Goal: Task Accomplishment & Management: Use online tool/utility

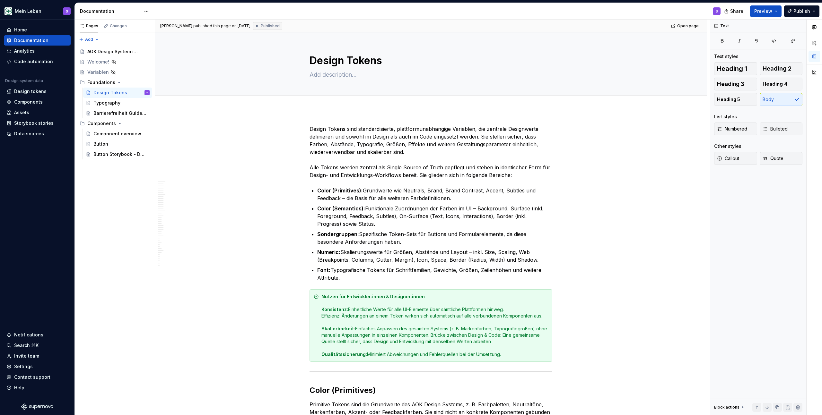
scroll to position [10292, 0]
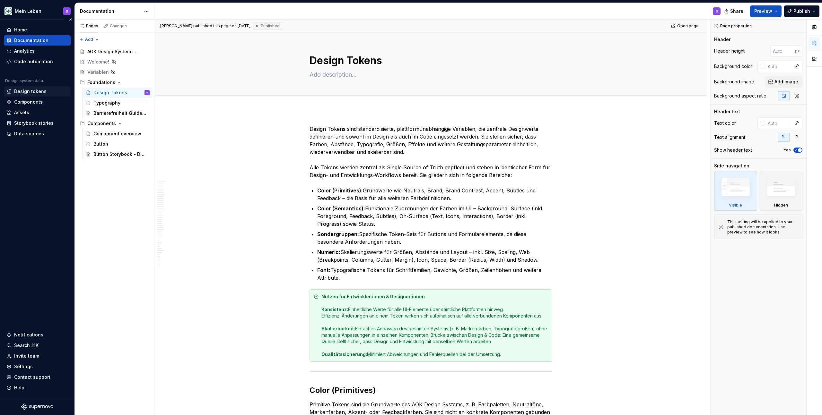
type textarea "*"
click at [32, 91] on div "Design tokens" at bounding box center [30, 91] width 32 height 6
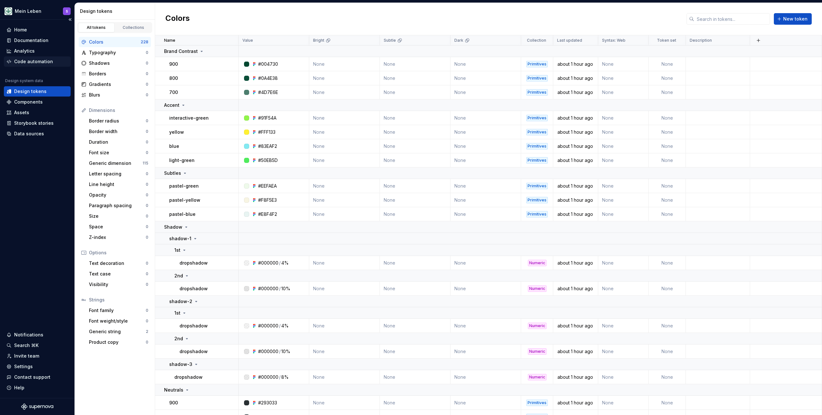
click at [40, 63] on div "Code automation" at bounding box center [33, 61] width 39 height 6
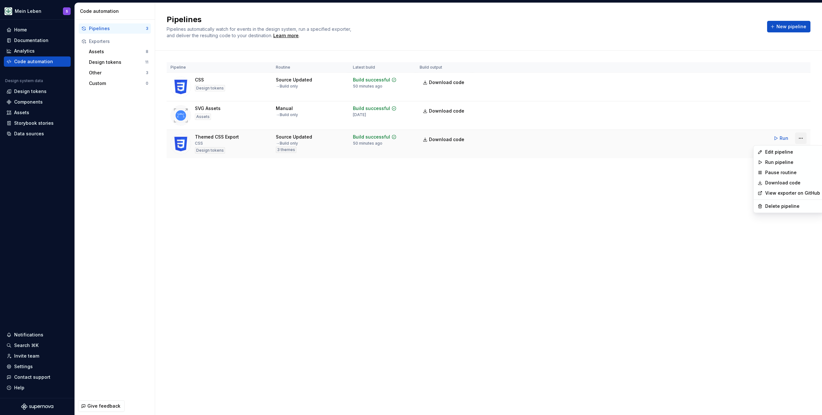
click at [803, 140] on html "Mein Leben S Home Documentation Analytics Code automation Design system data De…" at bounding box center [411, 207] width 822 height 415
click at [794, 153] on div "Edit pipeline" at bounding box center [792, 152] width 55 height 6
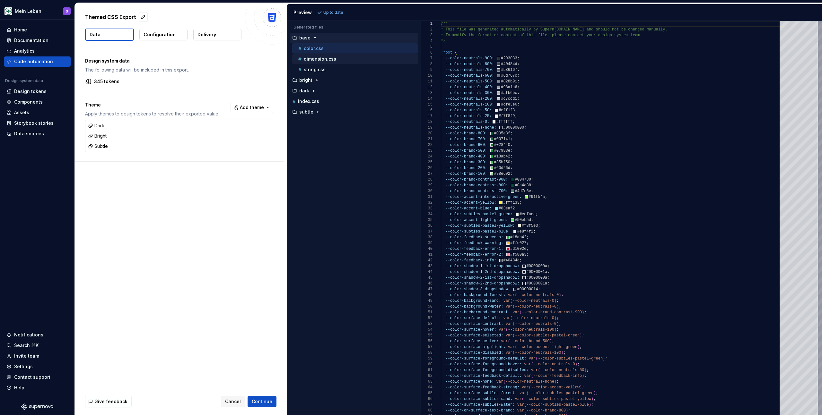
click at [324, 60] on p "dimension.css" at bounding box center [320, 59] width 32 height 5
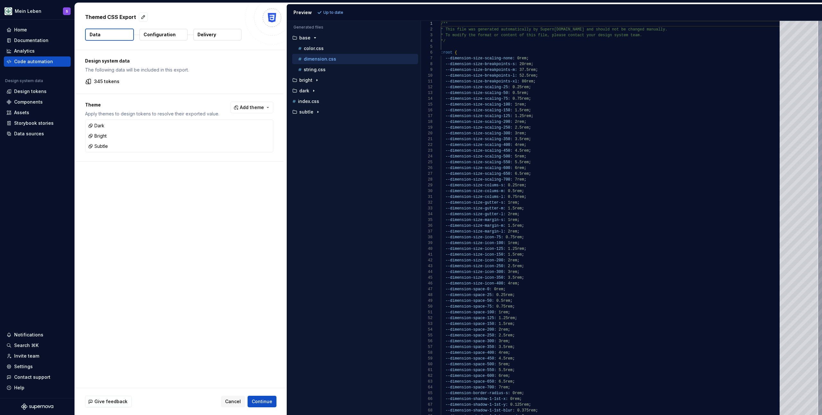
scroll to position [58, 0]
click at [316, 82] on icon "button" at bounding box center [316, 80] width 5 height 5
click at [320, 91] on p "color.css" at bounding box center [314, 90] width 20 height 5
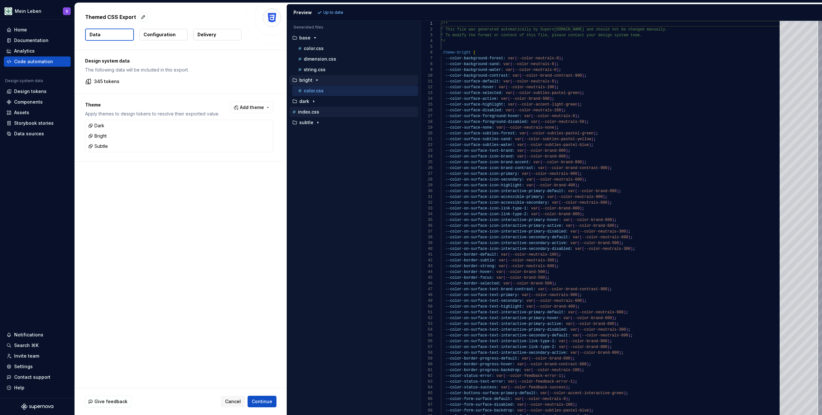
click at [315, 109] on p "index.css" at bounding box center [308, 111] width 21 height 5
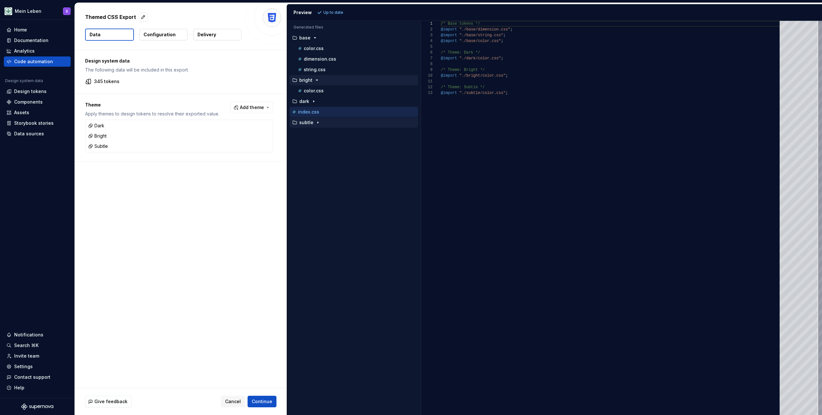
click at [316, 123] on icon "button" at bounding box center [317, 122] width 5 height 5
click at [316, 134] on p "color.css" at bounding box center [314, 133] width 20 height 5
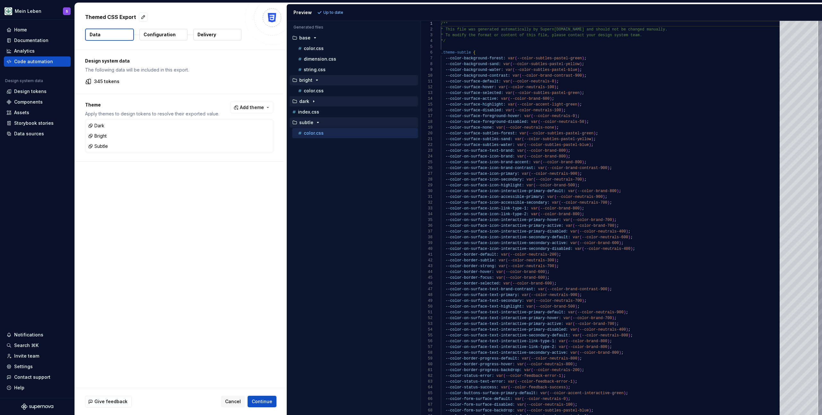
click at [313, 102] on icon "button" at bounding box center [313, 101] width 5 height 5
click at [321, 113] on p "color.css" at bounding box center [314, 111] width 20 height 5
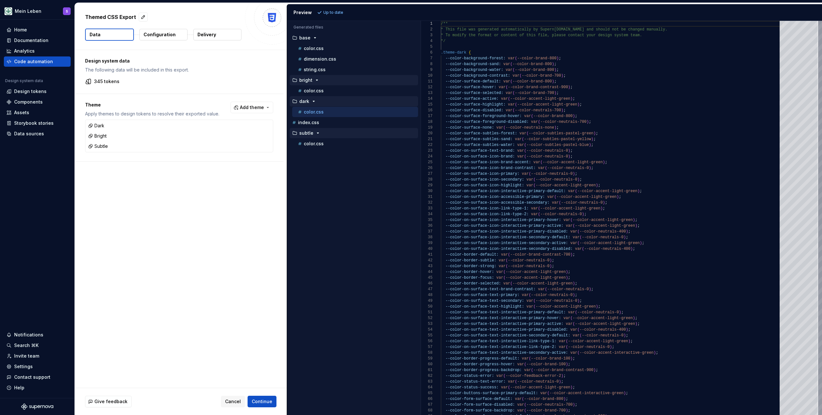
click at [163, 38] on button "Configuration" at bounding box center [163, 35] width 48 height 12
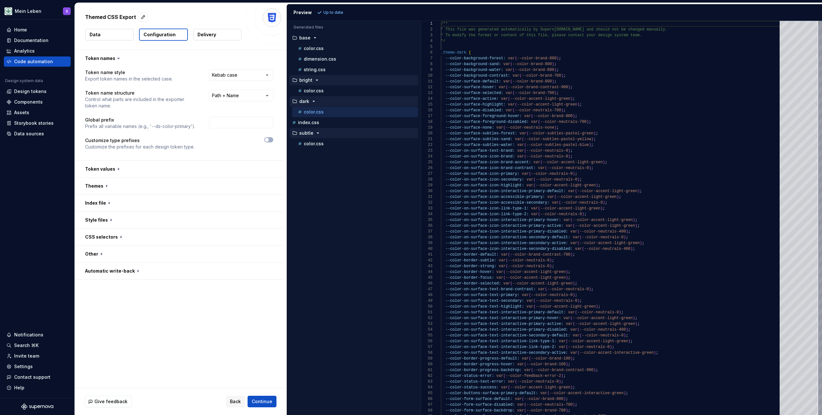
click at [103, 29] on button "Data" at bounding box center [109, 35] width 48 height 12
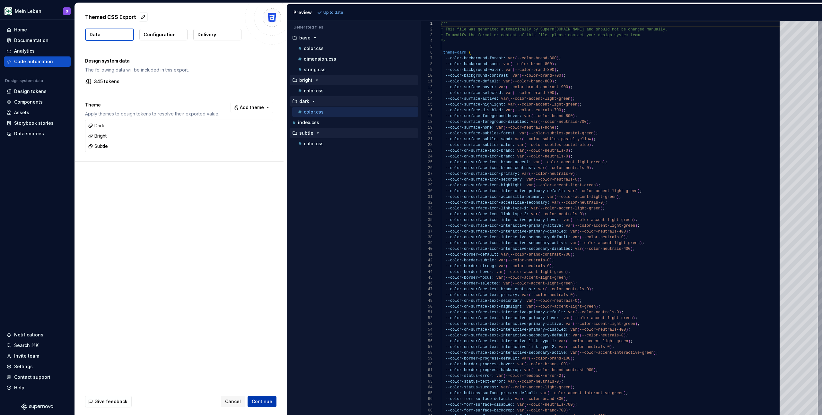
click at [266, 404] on span "Continue" at bounding box center [262, 402] width 21 height 6
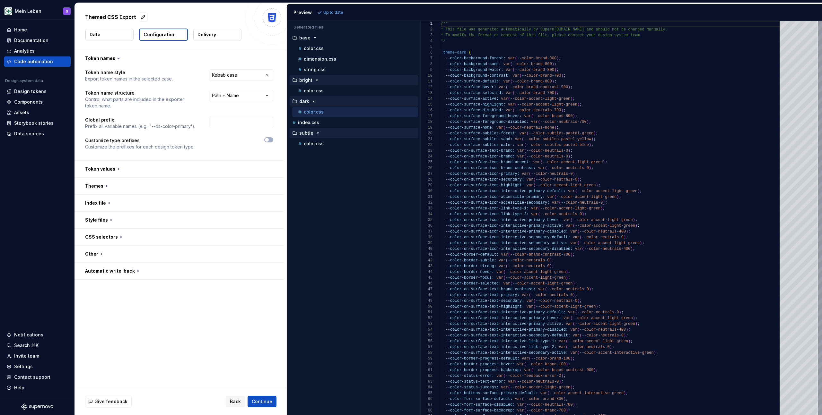
click at [216, 33] on button "Delivery" at bounding box center [217, 35] width 48 height 12
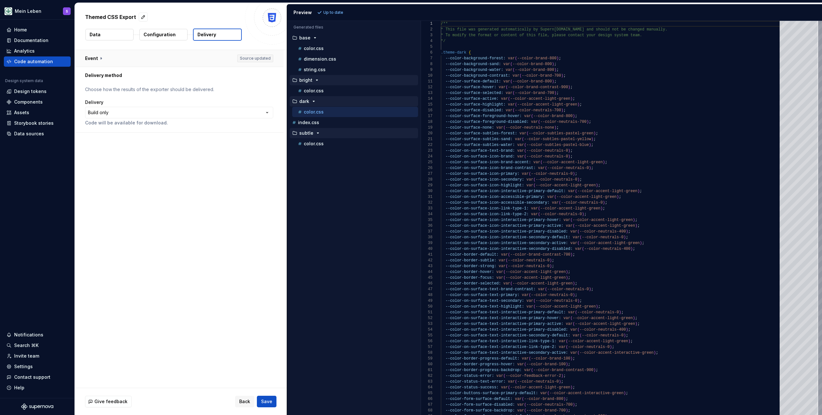
click at [244, 57] on button "button" at bounding box center [179, 58] width 209 height 17
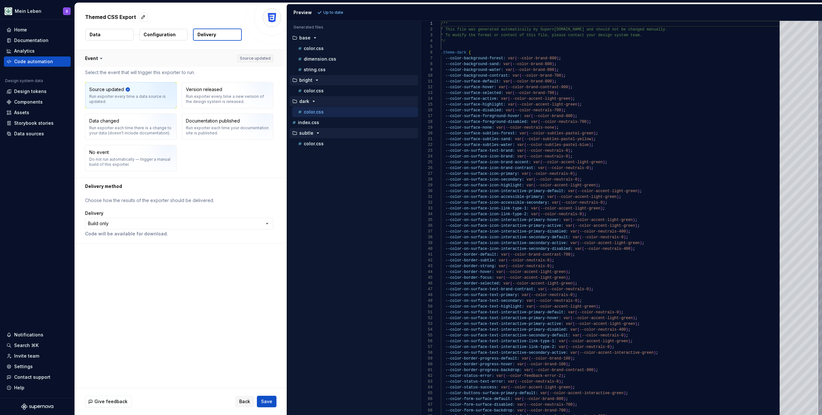
click at [244, 57] on button "button" at bounding box center [179, 58] width 209 height 17
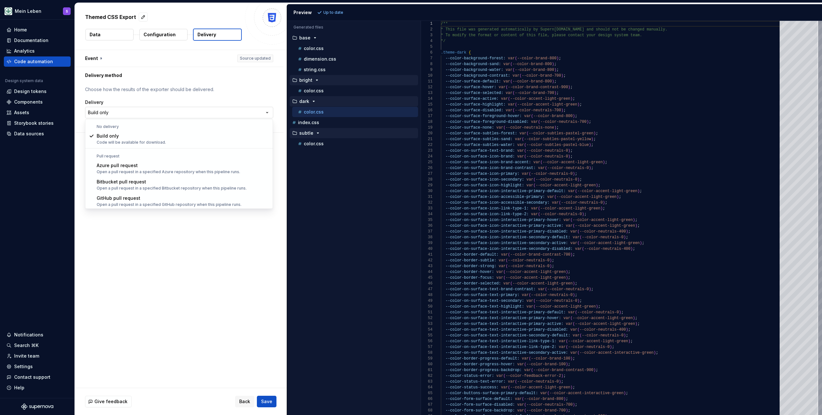
click at [174, 115] on html "**********" at bounding box center [411, 207] width 822 height 415
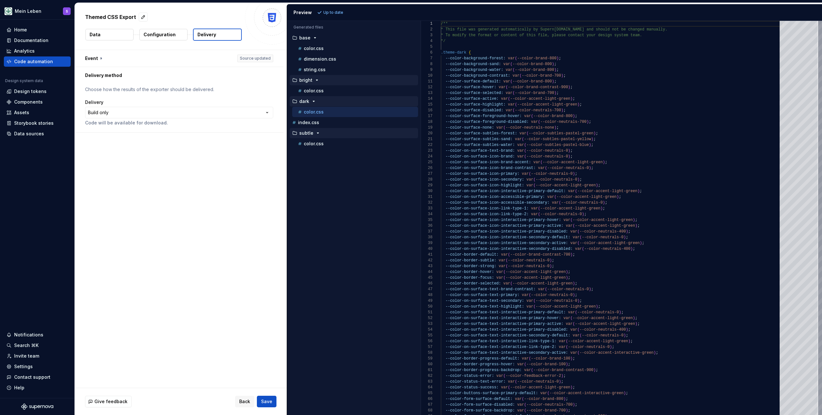
click at [162, 30] on button "Configuration" at bounding box center [163, 35] width 48 height 12
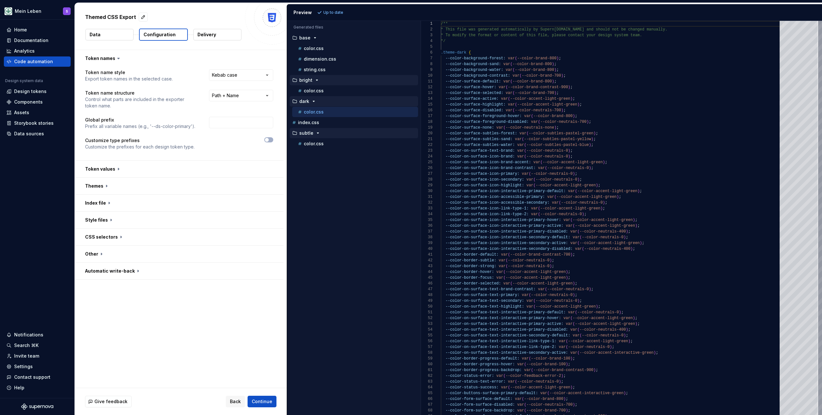
click at [347, 302] on div "Accessibility guide for tree . Navigate the tree with the arrow keys. Common tr…" at bounding box center [354, 223] width 134 height 384
click at [321, 50] on p "color.css" at bounding box center [314, 48] width 20 height 5
type textarea "**********"
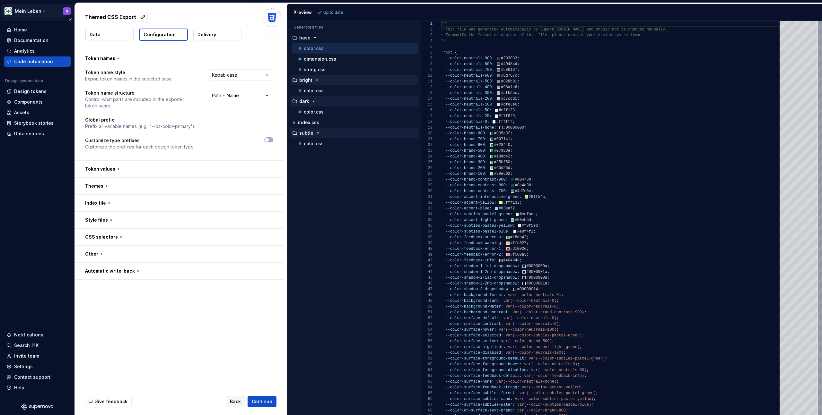
click at [28, 13] on html "**********" at bounding box center [411, 207] width 822 height 415
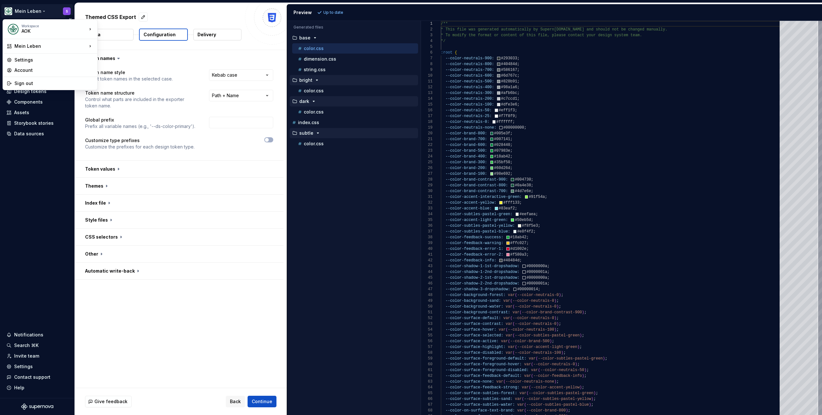
click at [40, 206] on html "**********" at bounding box center [411, 207] width 822 height 415
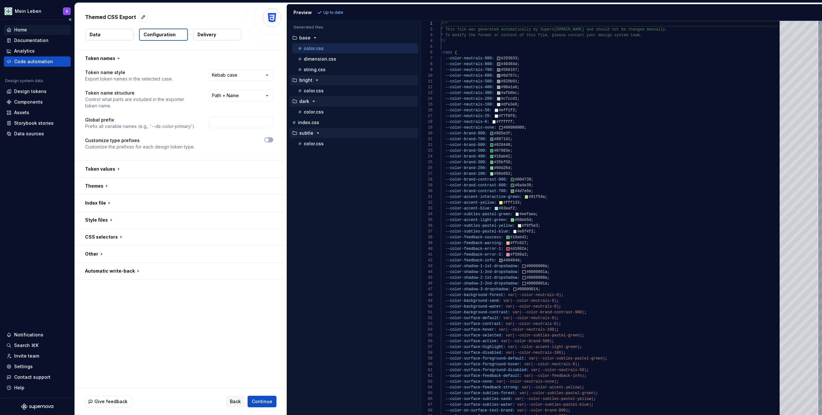
click at [24, 30] on div "Home" at bounding box center [20, 30] width 13 height 6
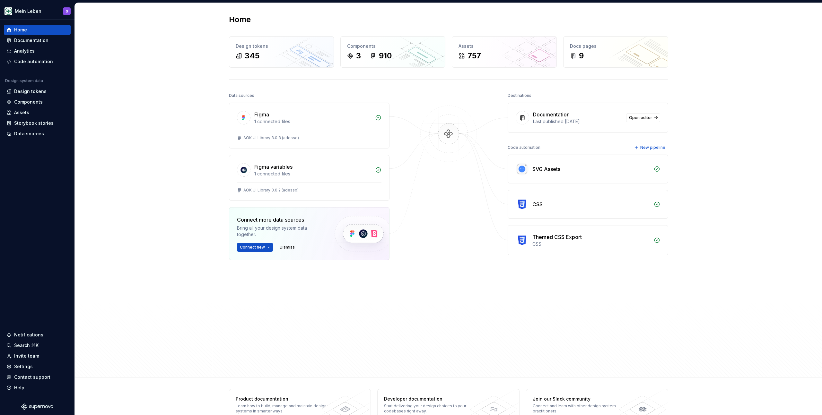
click at [122, 130] on div "Home Design tokens 345 Components 3 910 Assets 757 Docs pages 9 Data sources Fi…" at bounding box center [448, 190] width 747 height 375
click at [283, 168] on div "Figma variables" at bounding box center [273, 167] width 38 height 8
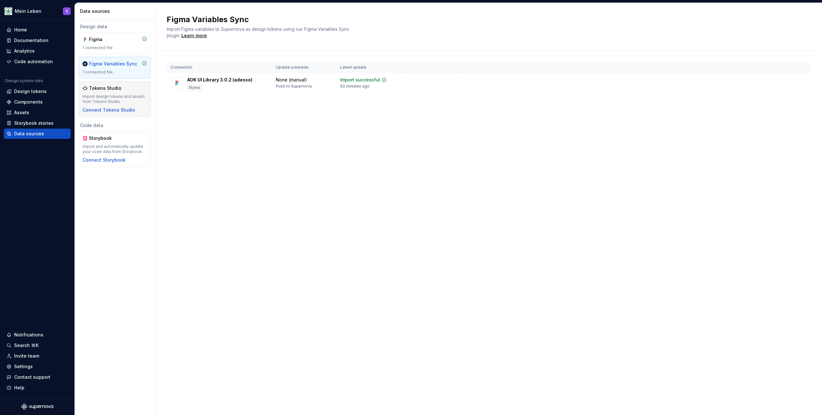
click at [116, 94] on div "Import design tokens and assets from Tokens Studio" at bounding box center [115, 99] width 65 height 10
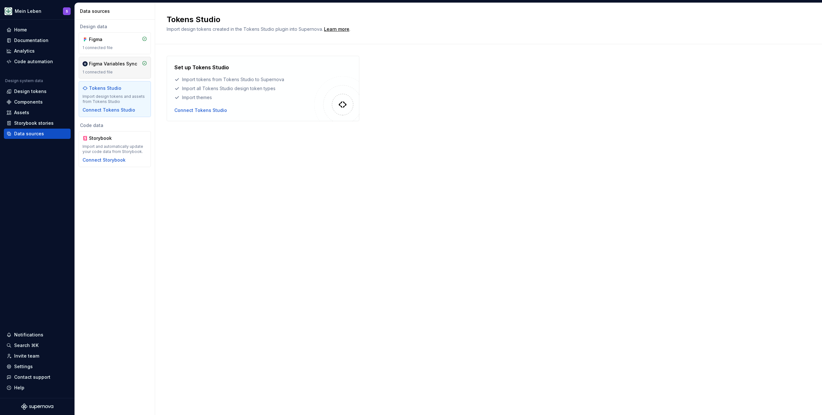
click at [113, 64] on div "Figma Variables Sync" at bounding box center [113, 64] width 48 height 6
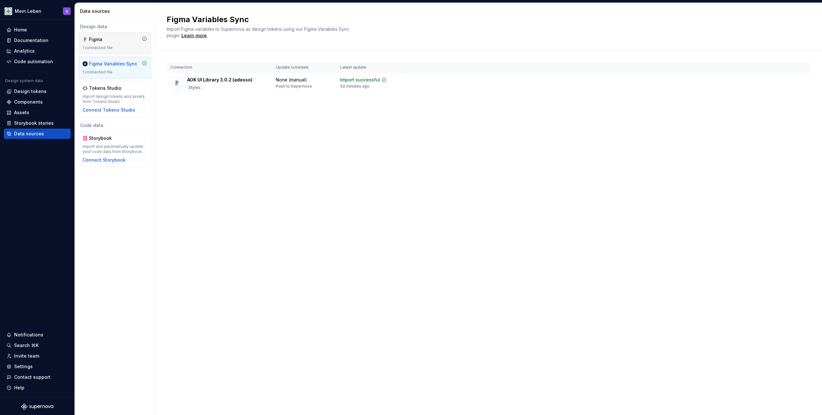
click at [110, 48] on div "1 connected file" at bounding box center [115, 47] width 65 height 5
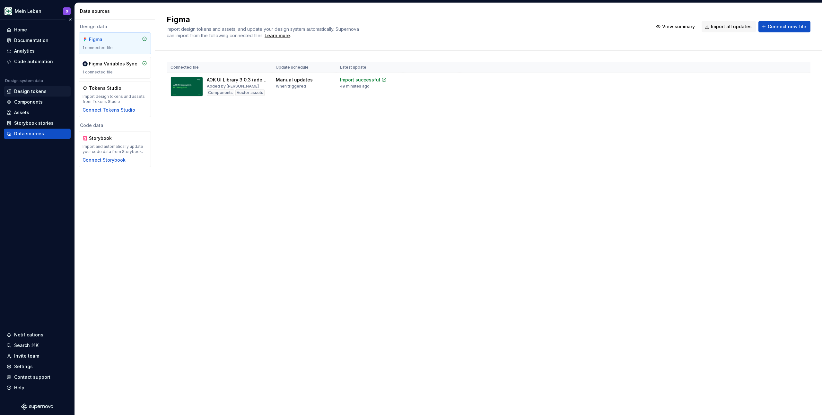
click at [37, 91] on div "Design tokens" at bounding box center [30, 91] width 32 height 6
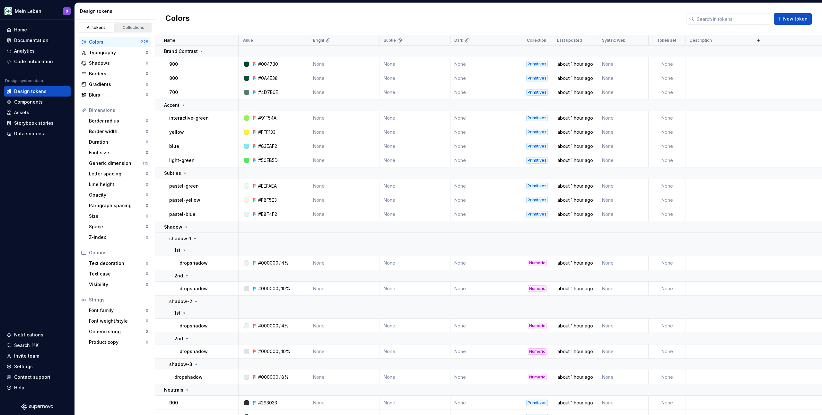
click at [130, 24] on link "Collections" at bounding box center [133, 28] width 37 height 10
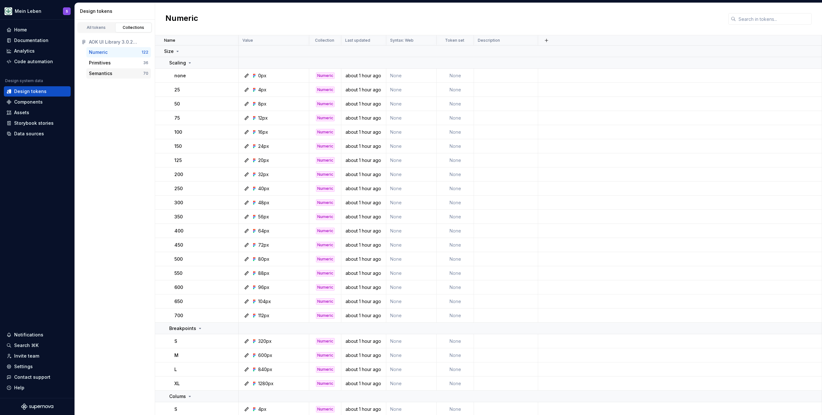
click at [106, 73] on div "Semantics" at bounding box center [100, 73] width 23 height 6
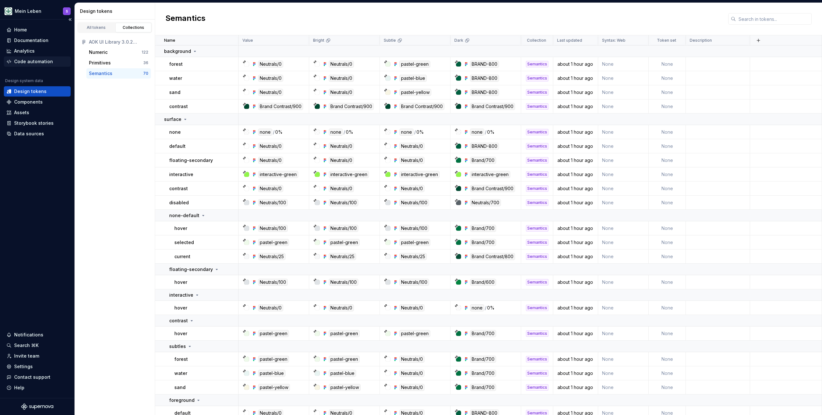
click at [21, 65] on div "Code automation" at bounding box center [37, 62] width 67 height 10
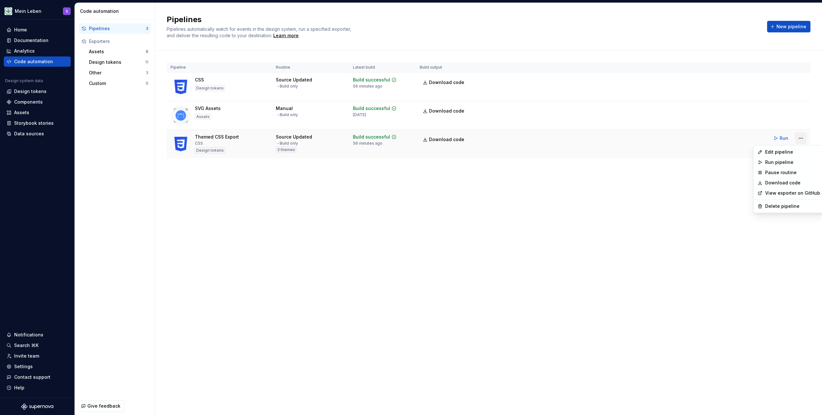
click at [800, 139] on html "Mein Leben S Home Documentation Analytics Code automation Design system data De…" at bounding box center [411, 207] width 822 height 415
click at [792, 152] on div "Edit pipeline" at bounding box center [792, 152] width 55 height 6
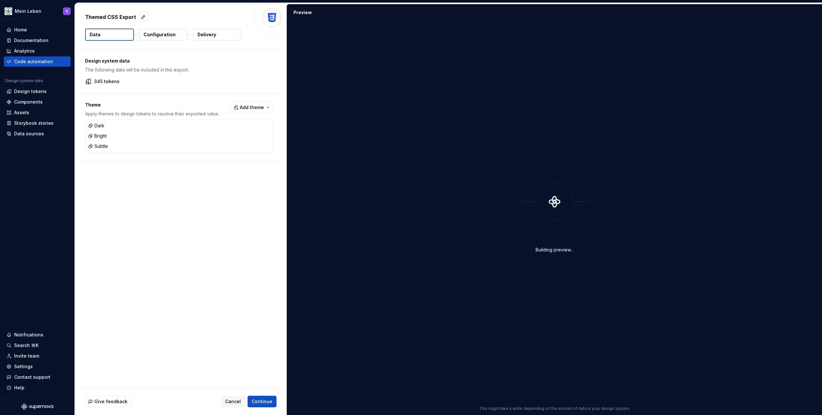
click at [156, 190] on div "Design system data The following data will be included in this export. 345 toke…" at bounding box center [181, 219] width 212 height 338
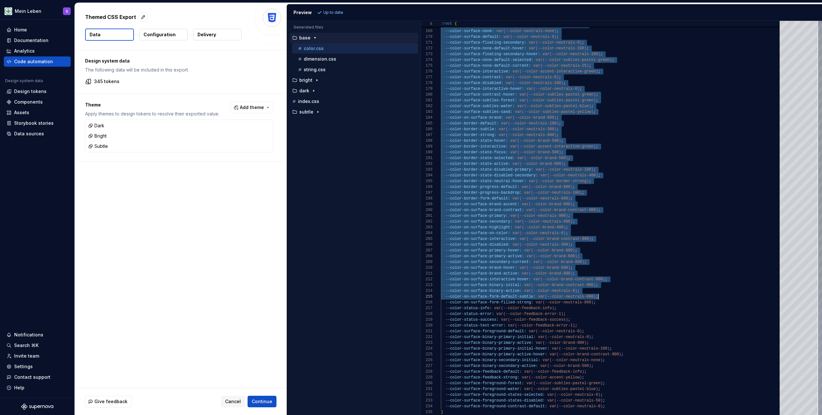
type textarea "**********"
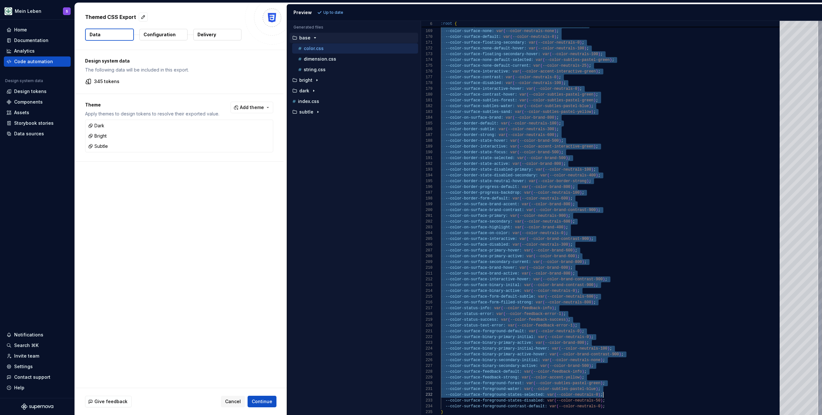
scroll to position [40, 164]
drag, startPoint x: 445, startPoint y: 199, endPoint x: 657, endPoint y: 406, distance: 296.7
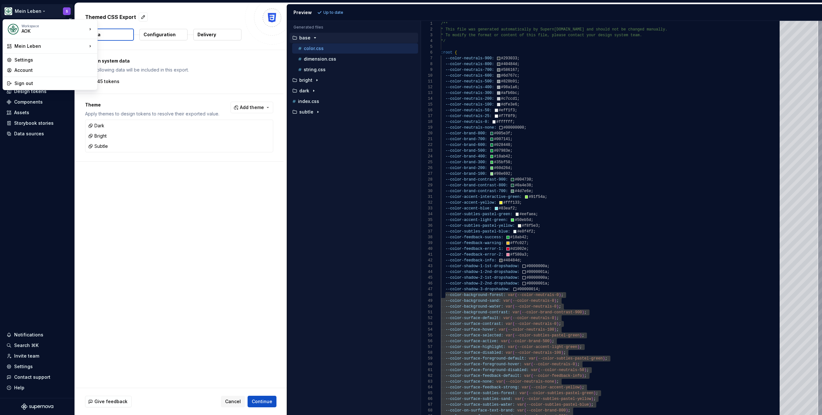
click at [19, 13] on html "Mein Leben S Home Documentation Analytics Code automation Design system data De…" at bounding box center [411, 207] width 822 height 415
click at [30, 30] on div "AOK" at bounding box center [49, 31] width 55 height 6
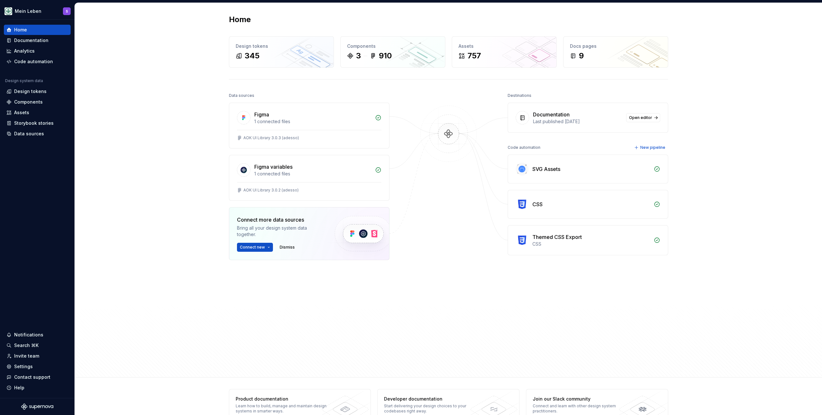
click at [169, 87] on div "Home Design tokens 345 Components 3 910 Assets 757 Docs pages 9 Data sources Fi…" at bounding box center [448, 190] width 747 height 375
click at [146, 80] on div "Home Design tokens 345 Components 3 910 Assets 757 Docs pages 9 Data sources Fi…" at bounding box center [448, 190] width 747 height 375
click at [558, 237] on div "Themed CSS Export" at bounding box center [556, 237] width 49 height 8
click at [521, 238] on img at bounding box center [522, 240] width 13 height 13
click at [40, 60] on div "Code automation" at bounding box center [33, 61] width 39 height 6
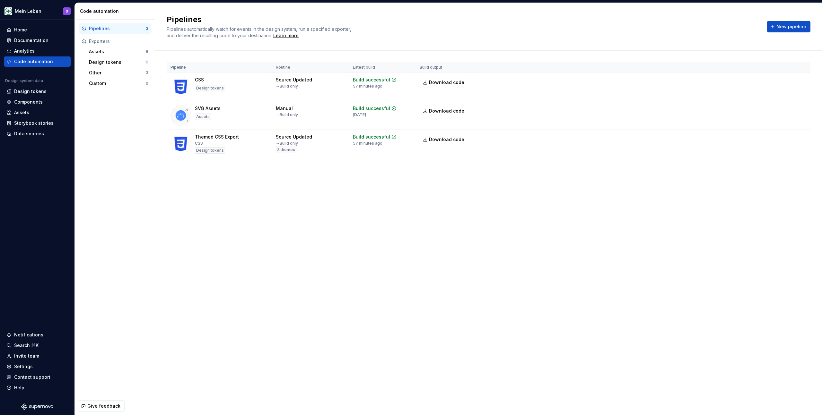
click at [295, 206] on div "Pipelines Pipelines automatically watch for events in the design system, run a …" at bounding box center [488, 209] width 667 height 413
click at [801, 138] on html "Mein Leben S Home Documentation Analytics Code automation Design system data De…" at bounding box center [411, 207] width 822 height 415
click at [788, 150] on div "Edit pipeline" at bounding box center [792, 152] width 55 height 6
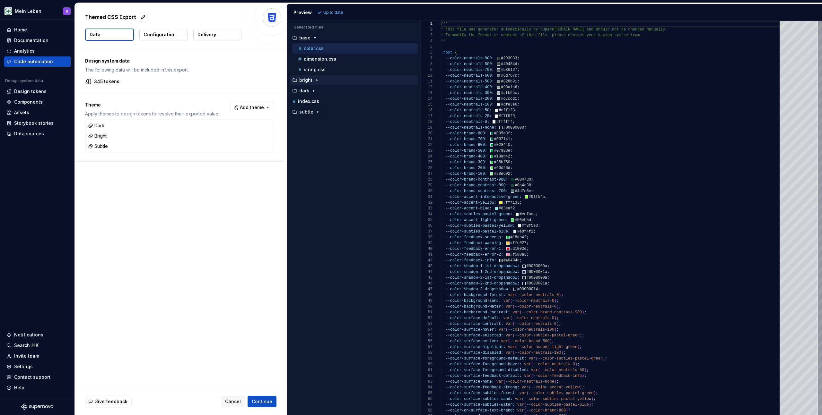
click at [318, 82] on icon "button" at bounding box center [316, 80] width 5 height 5
click at [320, 88] on div "color.css" at bounding box center [357, 91] width 121 height 6
type textarea "**********"
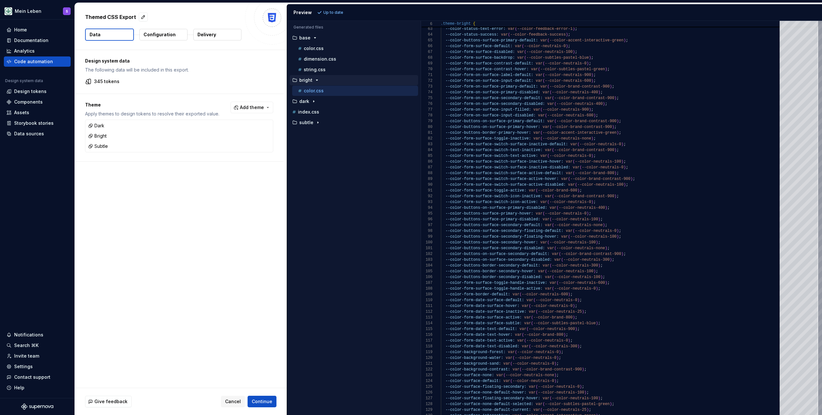
click at [217, 189] on div "Design system data The following data will be included in this export. 345 toke…" at bounding box center [181, 219] width 212 height 338
click at [158, 33] on p "Configuration" at bounding box center [160, 34] width 32 height 6
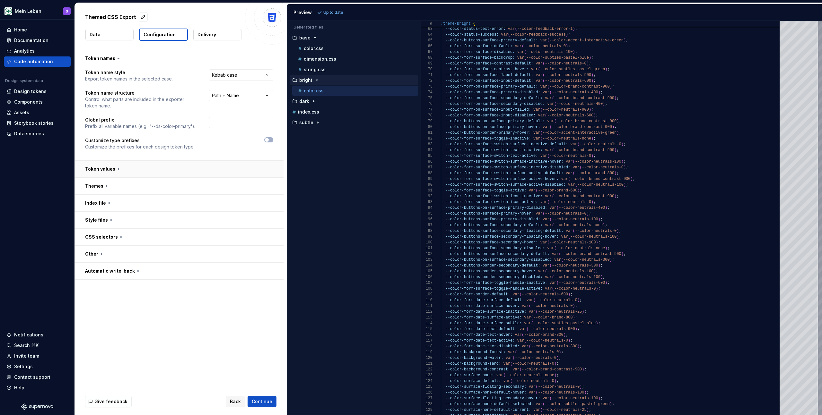
click at [114, 172] on button "button" at bounding box center [179, 169] width 209 height 17
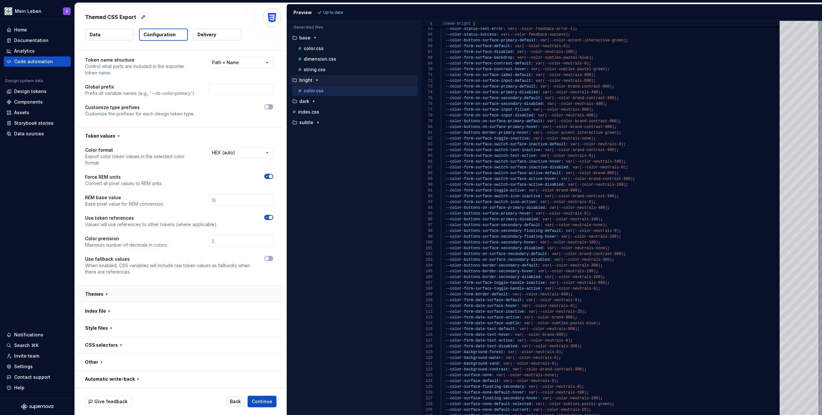
drag, startPoint x: 114, startPoint y: 294, endPoint x: 115, endPoint y: 291, distance: 3.3
click at [114, 294] on button "button" at bounding box center [179, 294] width 209 height 17
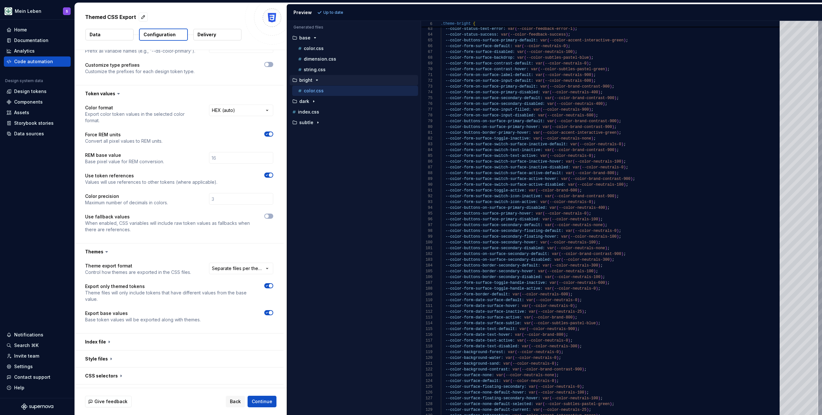
scroll to position [106, 0]
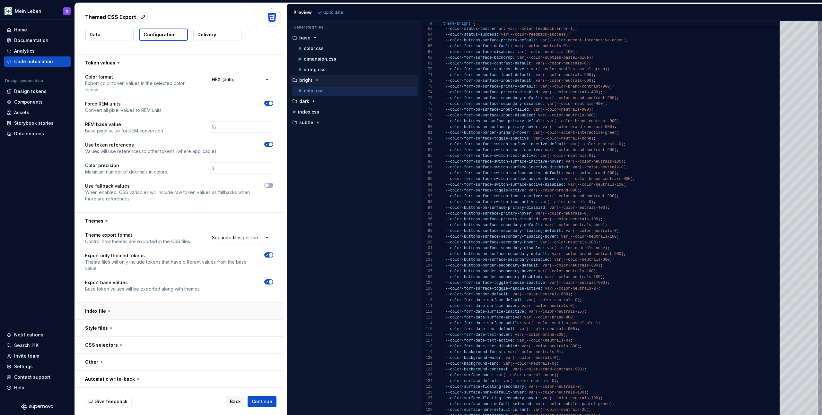
click at [123, 308] on button "button" at bounding box center [179, 311] width 209 height 17
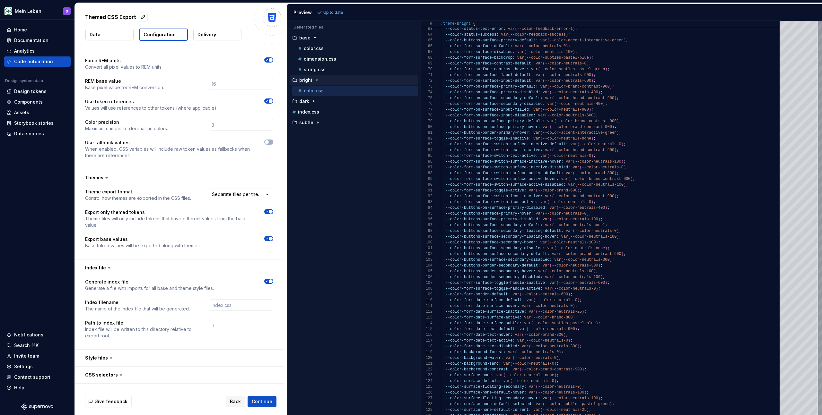
scroll to position [179, 0]
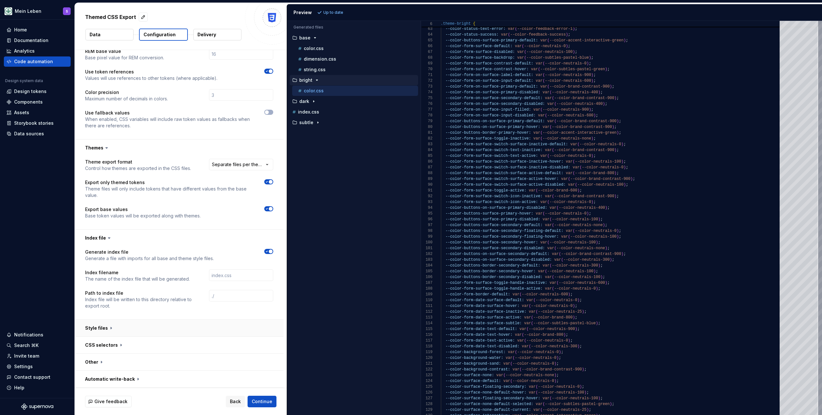
drag, startPoint x: 110, startPoint y: 328, endPoint x: 114, endPoint y: 323, distance: 6.7
click at [110, 328] on button "button" at bounding box center [179, 328] width 209 height 17
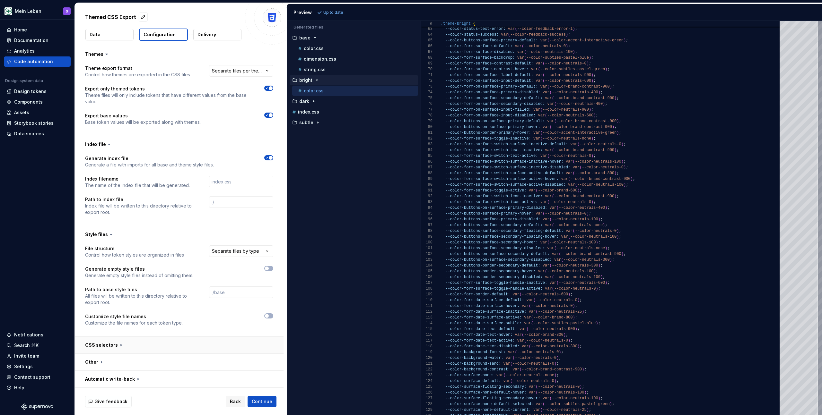
click at [113, 345] on button "button" at bounding box center [179, 345] width 209 height 17
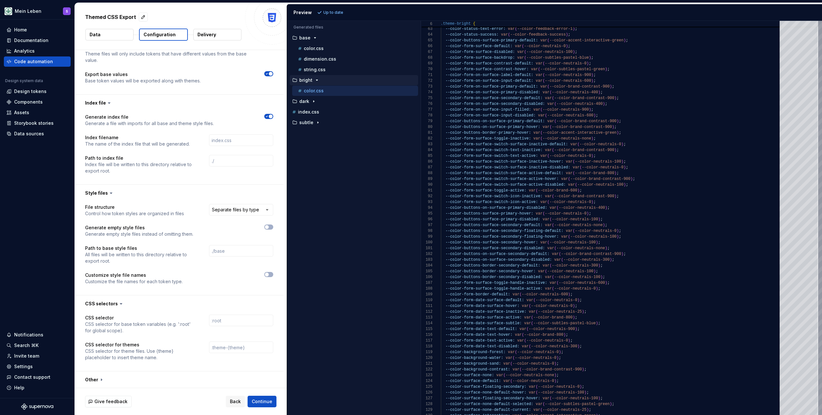
scroll to position [332, 0]
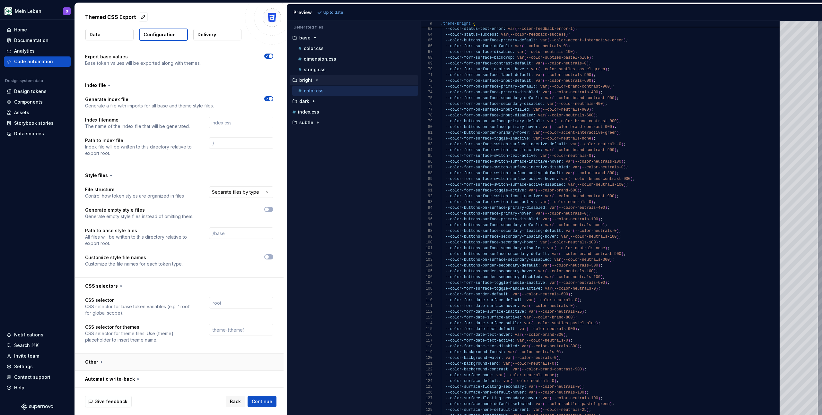
click at [109, 361] on button "button" at bounding box center [179, 362] width 209 height 17
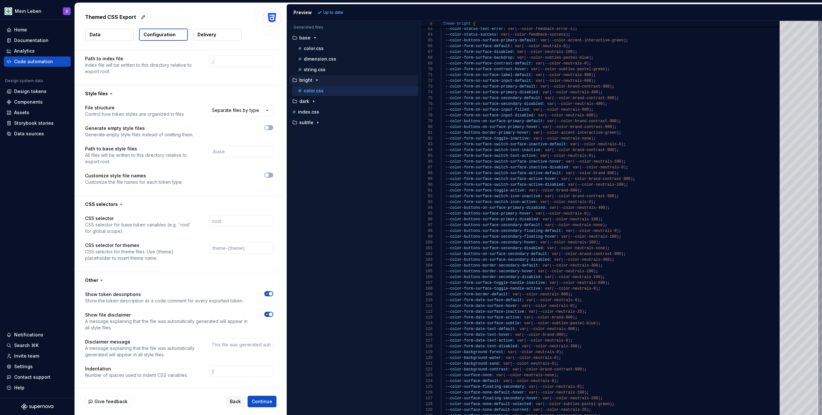
scroll to position [432, 0]
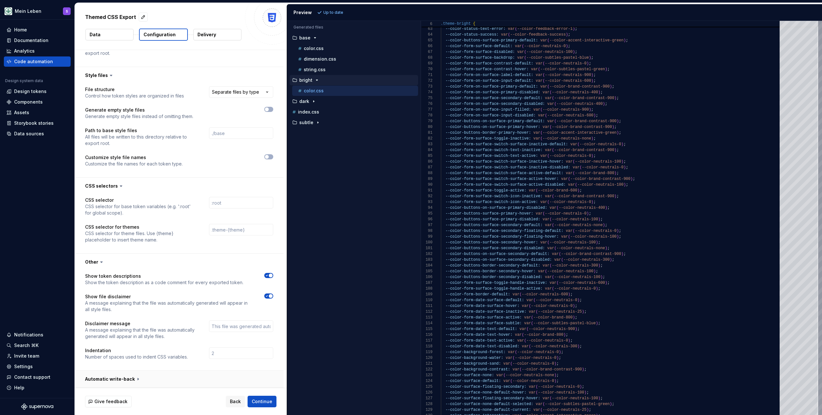
click at [115, 379] on button "button" at bounding box center [179, 379] width 209 height 17
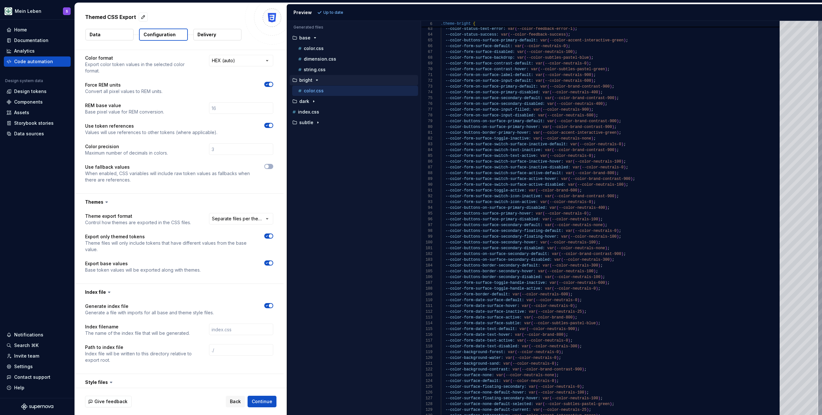
scroll to position [0, 0]
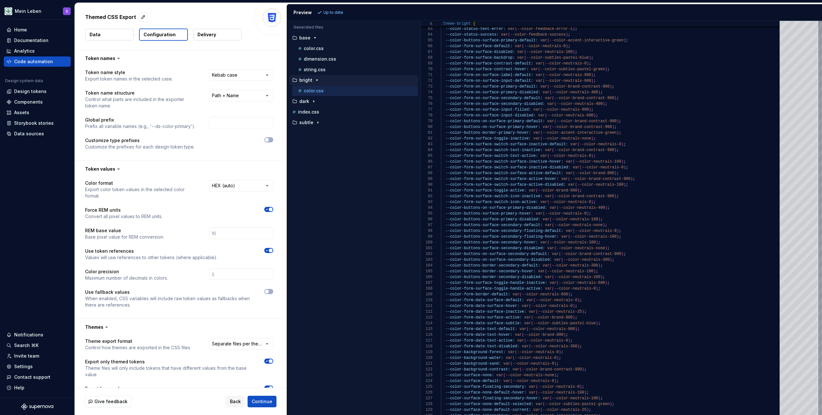
click at [210, 36] on p "Delivery" at bounding box center [206, 34] width 19 height 6
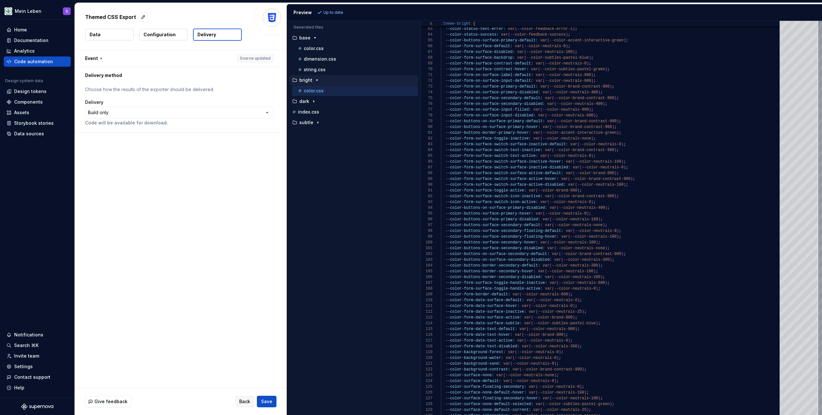
click at [115, 33] on button "Data" at bounding box center [109, 35] width 48 height 12
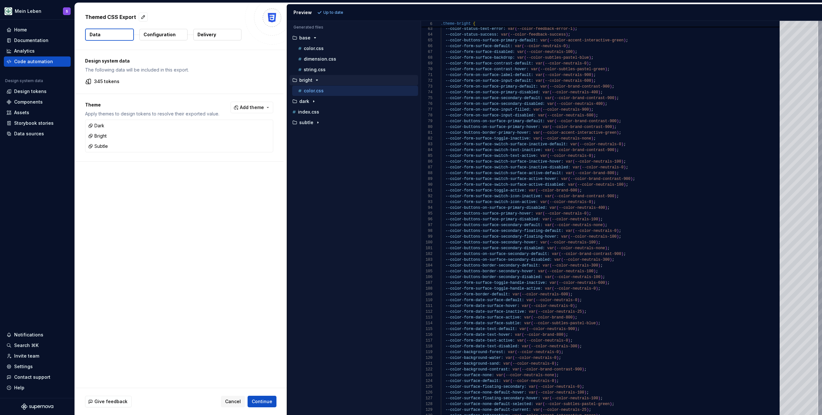
click at [195, 191] on div "Design system data The following data will be included in this export. 345 toke…" at bounding box center [181, 219] width 212 height 338
click at [32, 60] on div "Code automation" at bounding box center [33, 61] width 39 height 6
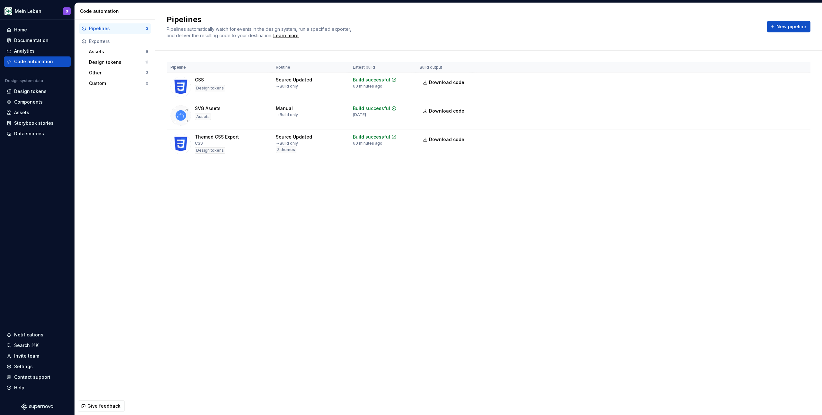
click at [267, 208] on div "Pipelines Pipelines automatically watch for events in the design system, run a …" at bounding box center [488, 209] width 667 height 413
drag, startPoint x: 453, startPoint y: 158, endPoint x: 527, endPoint y: 148, distance: 74.8
click at [459, 159] on div "Pipeline Routine Latest build Build output CSS Design tokens Source Updated → B…" at bounding box center [489, 117] width 644 height 132
click at [802, 138] on html "Mein Leben S Home Documentation Analytics Code automation Design system data De…" at bounding box center [411, 207] width 822 height 415
click at [795, 150] on div "Edit pipeline" at bounding box center [792, 152] width 55 height 6
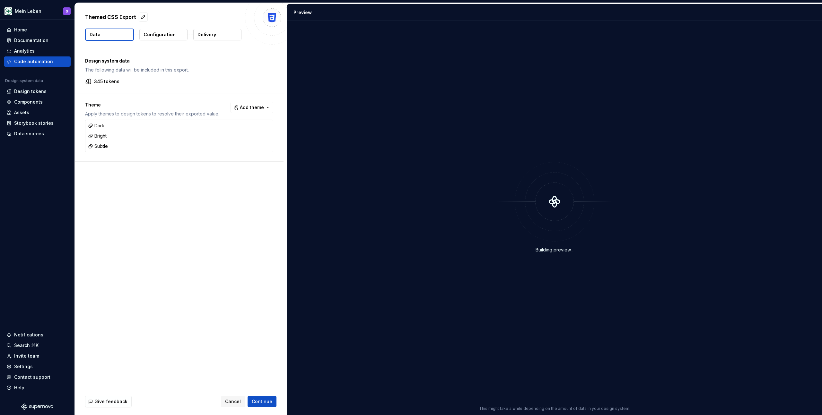
drag, startPoint x: 194, startPoint y: 180, endPoint x: 218, endPoint y: 134, distance: 52.7
click at [197, 176] on div "Design system data The following data will be included in this export. 345 toke…" at bounding box center [181, 219] width 212 height 338
click at [266, 108] on button "Add theme" at bounding box center [252, 108] width 43 height 12
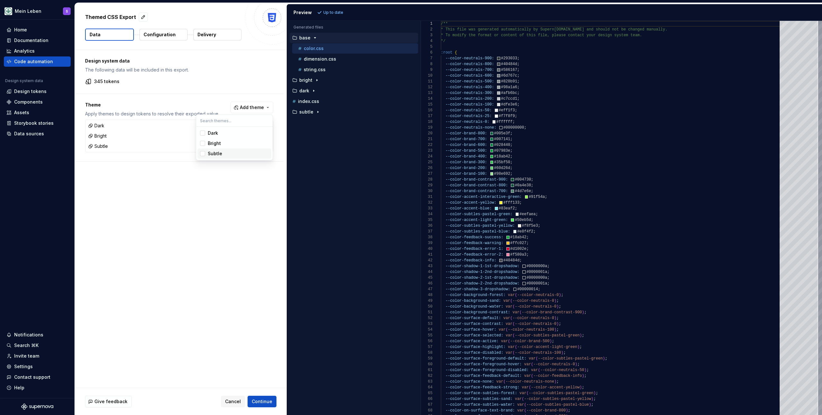
click at [222, 213] on html "Mein Leben S Home Documentation Analytics Code automation Design system data De…" at bounding box center [411, 207] width 822 height 415
click at [264, 109] on button "Add theme" at bounding box center [252, 108] width 43 height 12
click at [240, 133] on div "Dark" at bounding box center [238, 133] width 61 height 6
click at [236, 142] on div "Bright" at bounding box center [238, 143] width 61 height 6
click at [235, 154] on div "Subtle" at bounding box center [238, 154] width 61 height 6
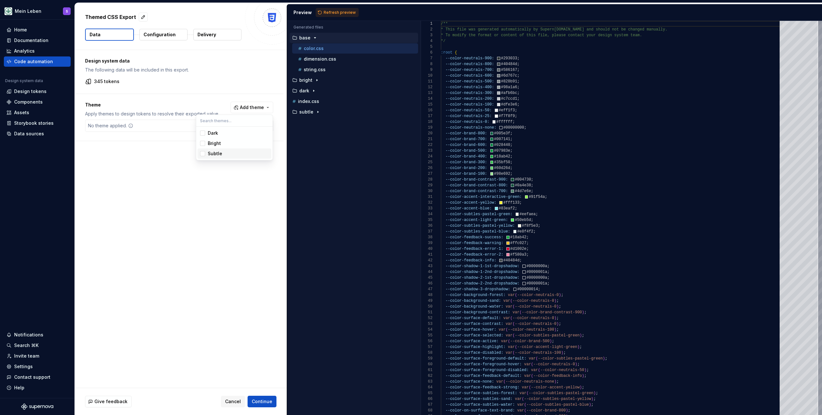
click at [227, 229] on html "Mein Leben S Home Documentation Analytics Code automation Design system data De…" at bounding box center [411, 207] width 822 height 415
click at [260, 403] on span "Continue" at bounding box center [262, 402] width 21 height 6
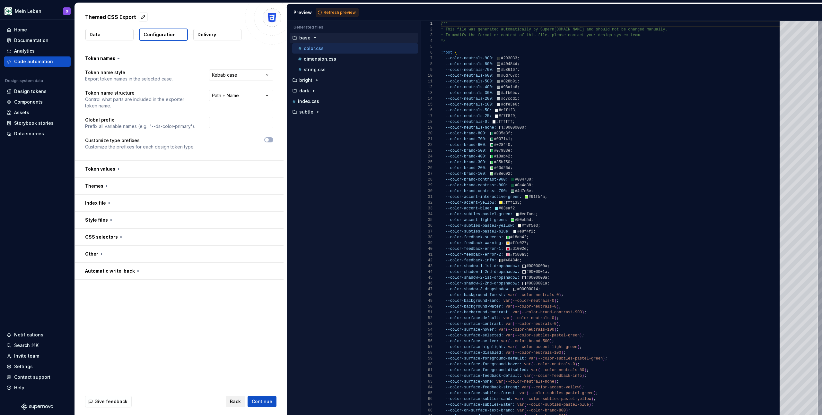
click at [241, 406] on button "Back" at bounding box center [235, 402] width 19 height 12
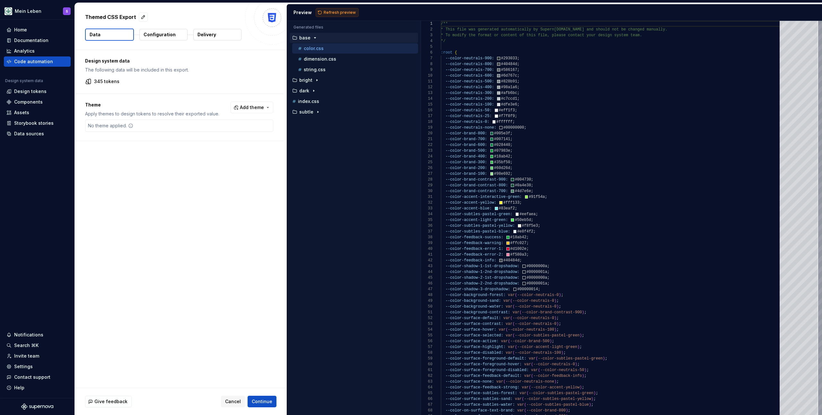
click at [346, 12] on span "Refresh preview" at bounding box center [340, 12] width 32 height 5
click at [185, 188] on div "Design system data The following data will be included in this export. 345 toke…" at bounding box center [181, 219] width 212 height 338
click at [251, 109] on span "Add theme" at bounding box center [252, 107] width 24 height 6
click at [228, 131] on div "Dark" at bounding box center [238, 133] width 61 height 6
click at [226, 144] on div "Bright" at bounding box center [238, 143] width 61 height 6
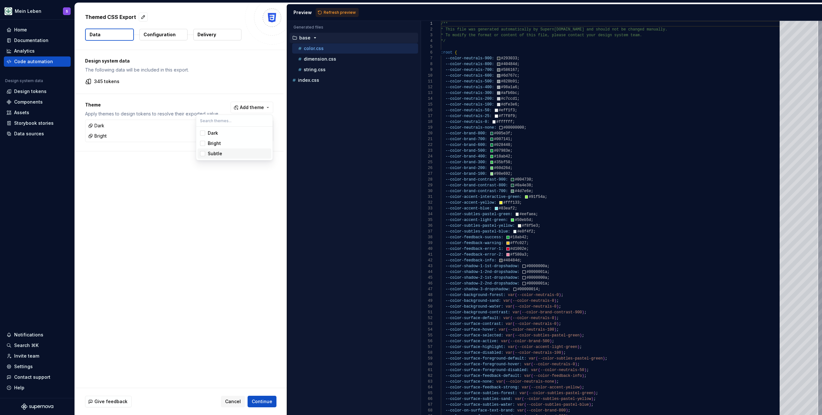
click at [225, 156] on div "Subtle" at bounding box center [238, 154] width 61 height 6
click at [217, 219] on html "Mein Leben S Home Documentation Analytics Code automation Design system data De…" at bounding box center [411, 207] width 822 height 415
click at [335, 11] on span "Refresh preview" at bounding box center [340, 12] width 32 height 5
click at [347, 200] on div "Accessibility guide for tree . Navigate the tree with the arrow keys. Common tr…" at bounding box center [354, 223] width 134 height 384
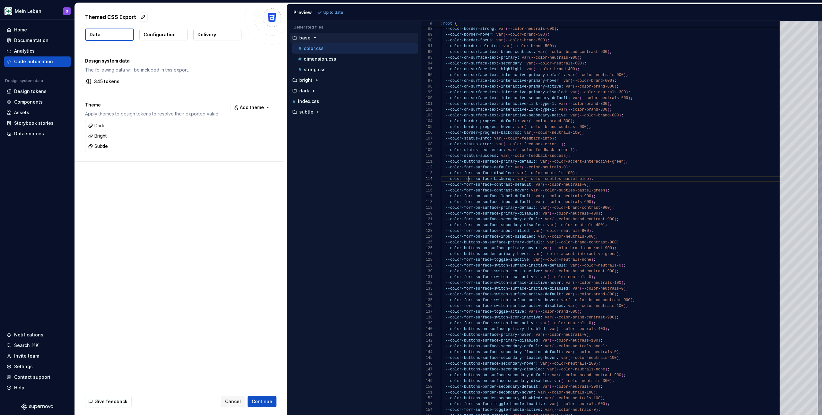
scroll to position [17, 67]
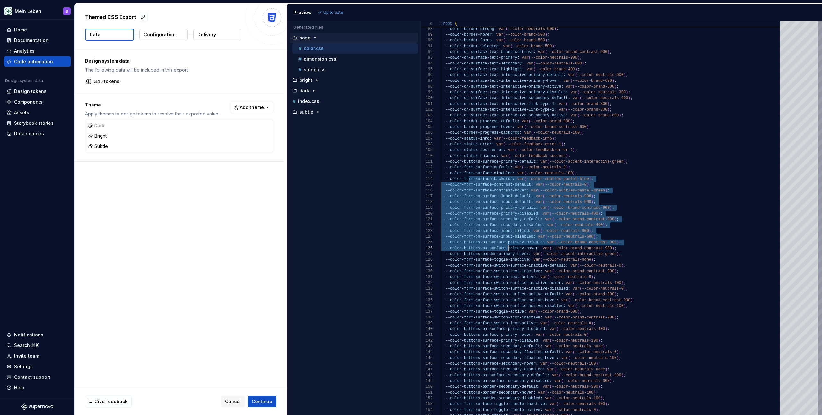
drag, startPoint x: 469, startPoint y: 177, endPoint x: 507, endPoint y: 251, distance: 83.0
click at [507, 251] on div "--color-border-subtle: var ( --color-neutrals-300 ) ; --color-border-strong: va…" at bounding box center [612, 202] width 343 height 1358
type textarea "**********"
click at [691, 198] on div "--color-border-subtle: var ( --color-neutrals-300 ) ; --color-border-strong: va…" at bounding box center [612, 202] width 343 height 1358
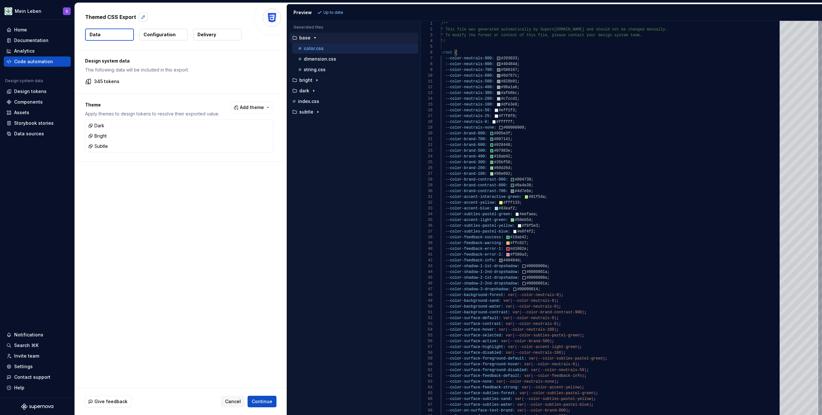
click at [144, 19] on button "button" at bounding box center [143, 17] width 9 height 9
click at [194, 194] on div "Design system data The following data will be included in this export. 345 toke…" at bounding box center [181, 219] width 212 height 338
drag, startPoint x: 89, startPoint y: 81, endPoint x: 110, endPoint y: 81, distance: 21.5
click at [110, 81] on div "345 tokens" at bounding box center [179, 81] width 188 height 6
click at [147, 80] on div "345 tokens" at bounding box center [179, 81] width 188 height 6
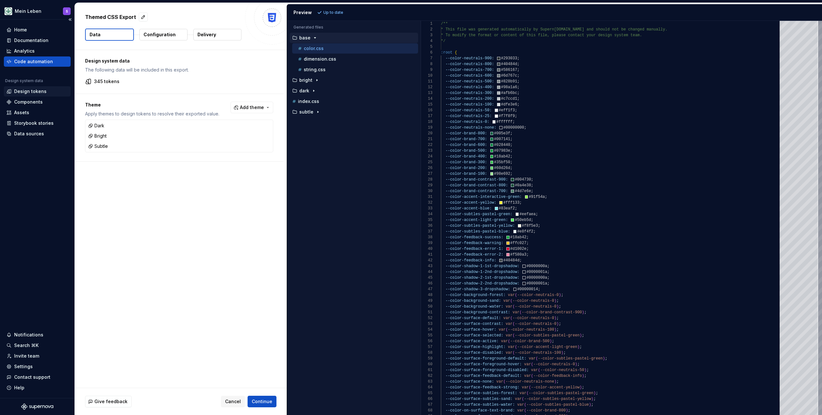
click at [38, 90] on div "Design tokens" at bounding box center [30, 91] width 32 height 6
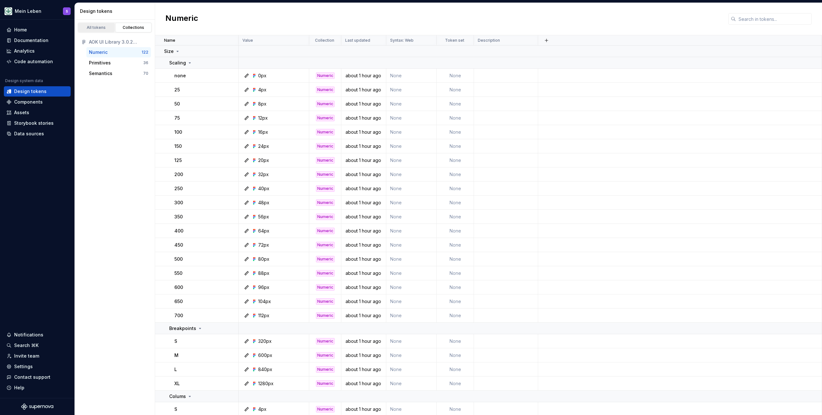
click at [97, 22] on div "All tokens Collections" at bounding box center [114, 27] width 75 height 11
click at [98, 26] on div "All tokens" at bounding box center [96, 27] width 32 height 5
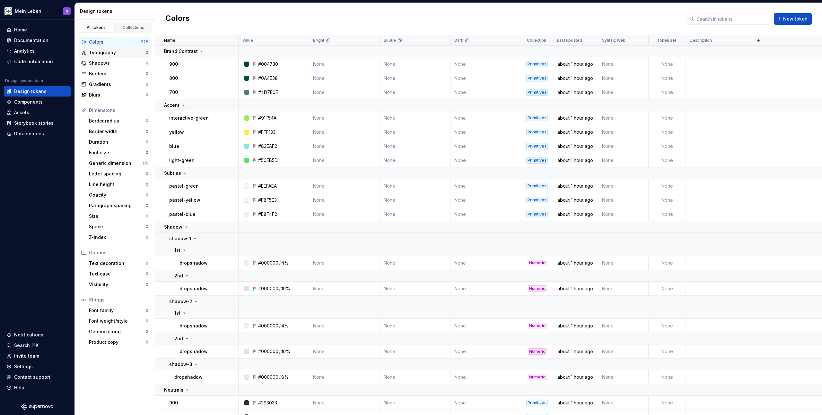
click at [111, 53] on div "Typography" at bounding box center [117, 52] width 57 height 6
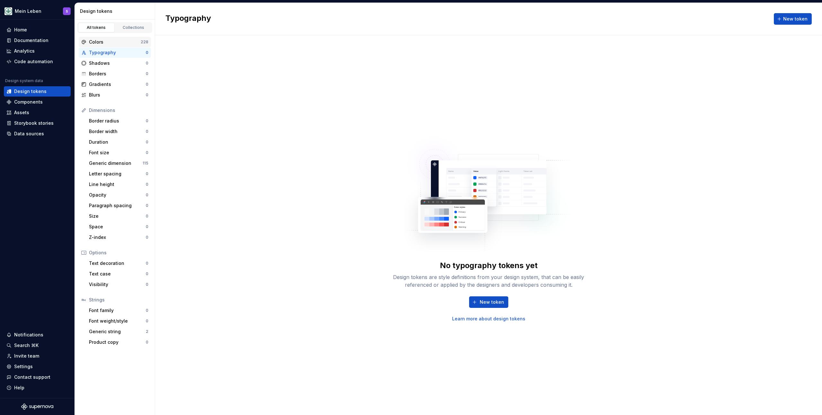
click at [112, 44] on div "Colors" at bounding box center [115, 42] width 52 height 6
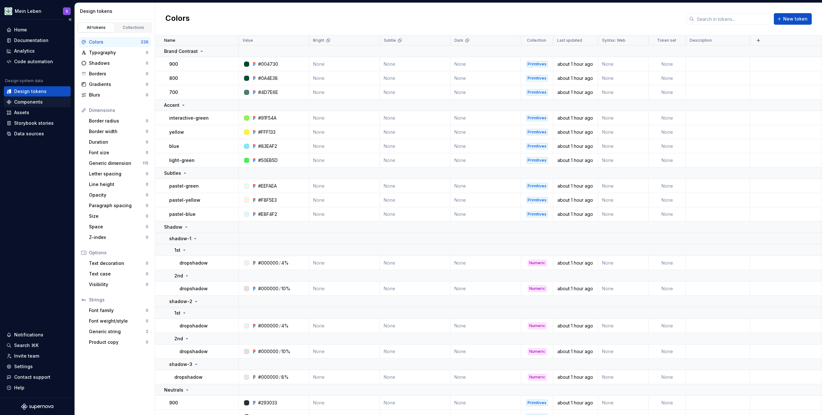
click at [38, 103] on div "Components" at bounding box center [28, 102] width 29 height 6
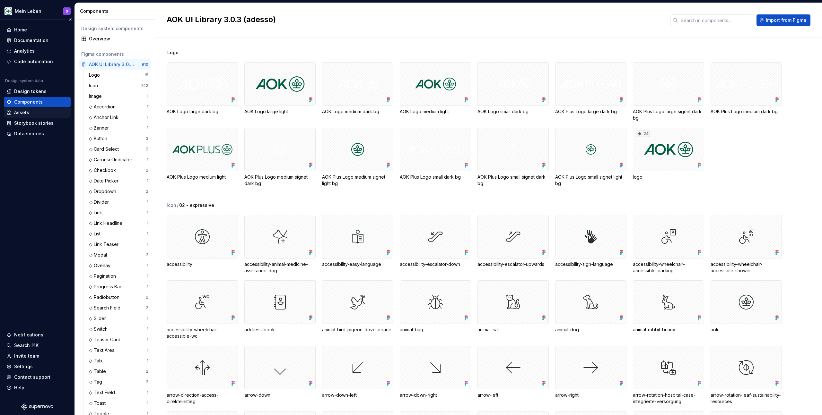
click at [22, 111] on div "Assets" at bounding box center [21, 112] width 15 height 6
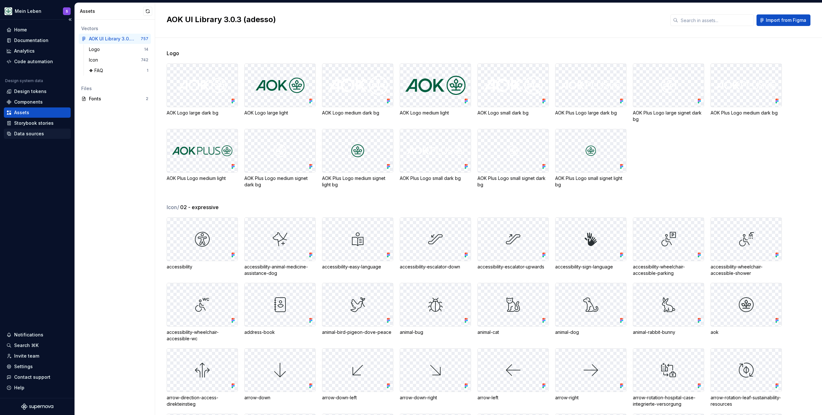
click at [26, 135] on div "Data sources" at bounding box center [29, 134] width 30 height 6
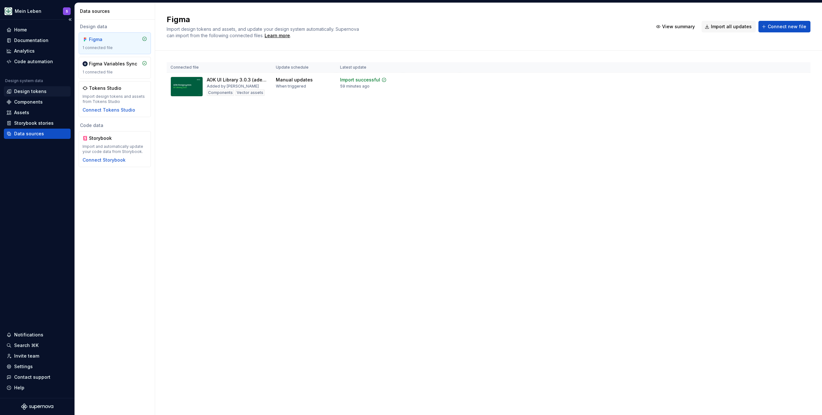
click at [23, 93] on div "Design tokens" at bounding box center [30, 91] width 32 height 6
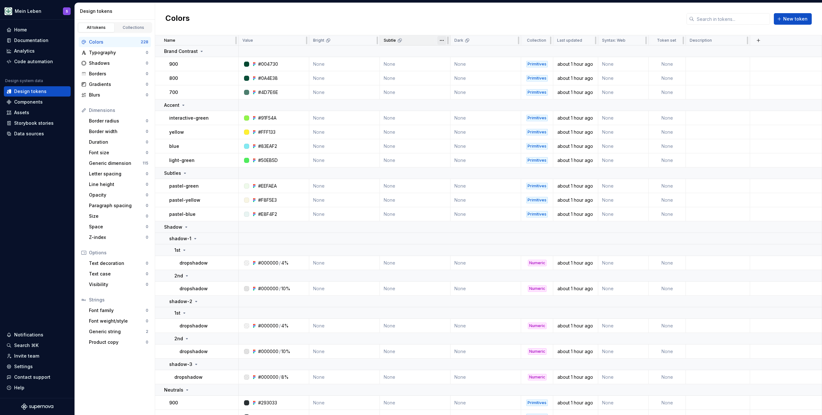
click at [440, 41] on html "Mein Leben S Home Documentation Analytics Code automation Design system data De…" at bounding box center [411, 207] width 822 height 415
click at [427, 24] on html "Mein Leben S Home Documentation Analytics Code automation Design system data De…" at bounding box center [411, 207] width 822 height 415
click at [131, 24] on link "Collections" at bounding box center [133, 28] width 37 height 10
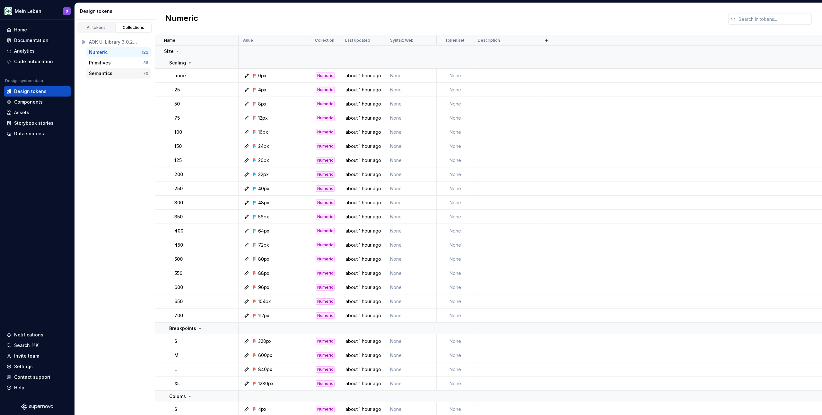
click at [115, 74] on div "Semantics" at bounding box center [116, 73] width 54 height 6
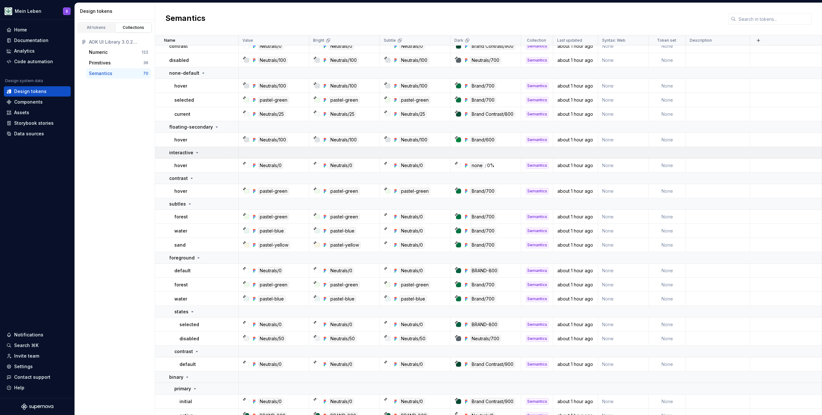
scroll to position [186, 0]
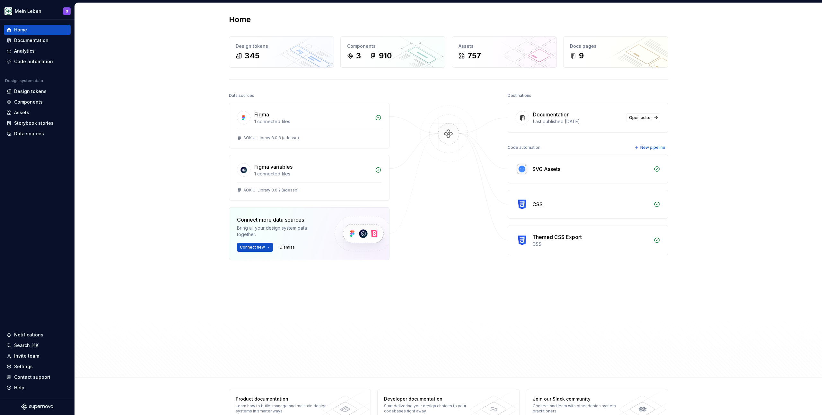
click at [175, 150] on div "Home Design tokens 345 Components 3 910 Assets 757 Docs pages 9 Data sources Fi…" at bounding box center [448, 190] width 747 height 375
click at [548, 286] on div "Destinations Documentation Last published 5 days ago Open editor Code automatio…" at bounding box center [588, 215] width 161 height 249
click at [490, 302] on div "Data sources Figma 1 connected files AOK UI Library 3.0.3 (adesso) Figma variab…" at bounding box center [448, 228] width 439 height 275
click at [546, 239] on div "Themed CSS Export" at bounding box center [556, 237] width 49 height 8
click at [521, 240] on img at bounding box center [522, 240] width 13 height 13
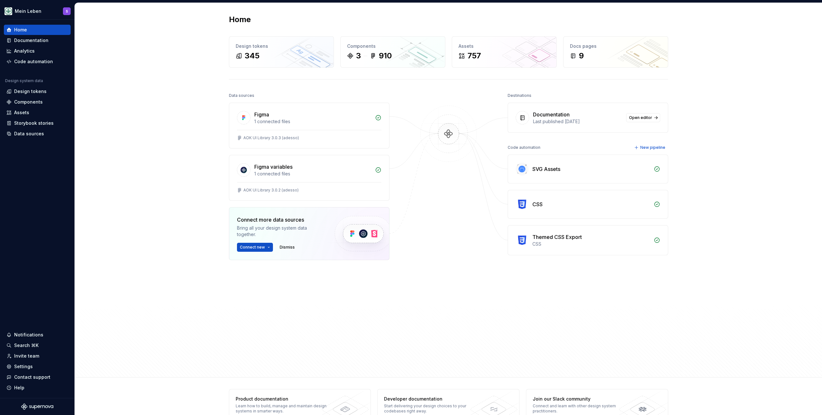
click at [658, 240] on icon at bounding box center [657, 240] width 6 height 6
drag, startPoint x: 653, startPoint y: 240, endPoint x: 629, endPoint y: 241, distance: 23.8
click at [654, 240] on icon at bounding box center [657, 240] width 6 height 6
click at [542, 239] on div "Themed CSS Export" at bounding box center [556, 237] width 49 height 8
click at [523, 237] on div "Themed CSS Export CSS" at bounding box center [588, 241] width 160 height 30
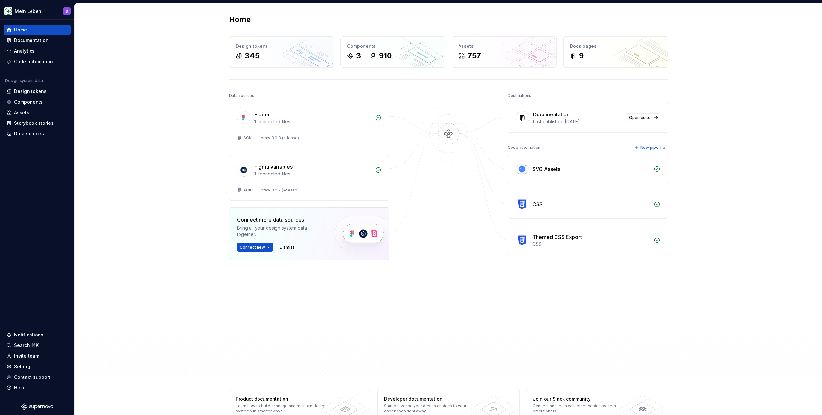
click at [523, 238] on img at bounding box center [522, 240] width 13 height 13
drag, startPoint x: 525, startPoint y: 154, endPoint x: 528, endPoint y: 164, distance: 10.7
click at [525, 154] on div "Code automation New pipeline SVG Assets CSS Themed CSS Export CSS" at bounding box center [588, 199] width 161 height 112
click at [534, 168] on div "SVG Assets" at bounding box center [546, 169] width 28 height 8
drag, startPoint x: 138, startPoint y: 115, endPoint x: 98, endPoint y: 98, distance: 43.7
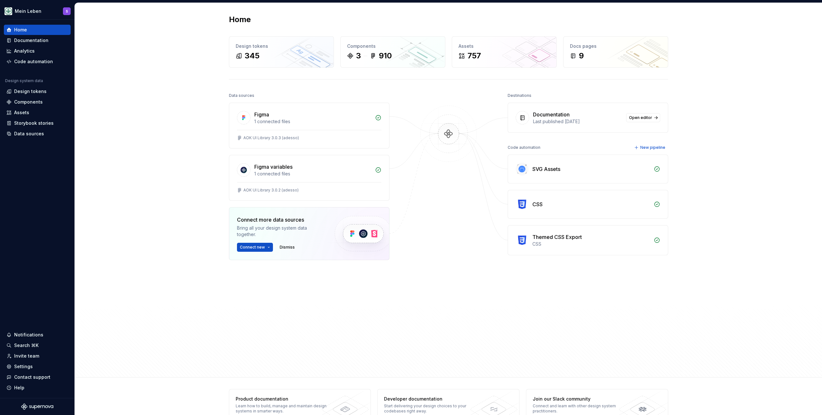
click at [138, 115] on div "Home Design tokens 345 Components 3 910 Assets 757 Docs pages 9 Data sources Fi…" at bounding box center [448, 190] width 747 height 375
click at [44, 65] on div "Code automation" at bounding box center [37, 62] width 67 height 10
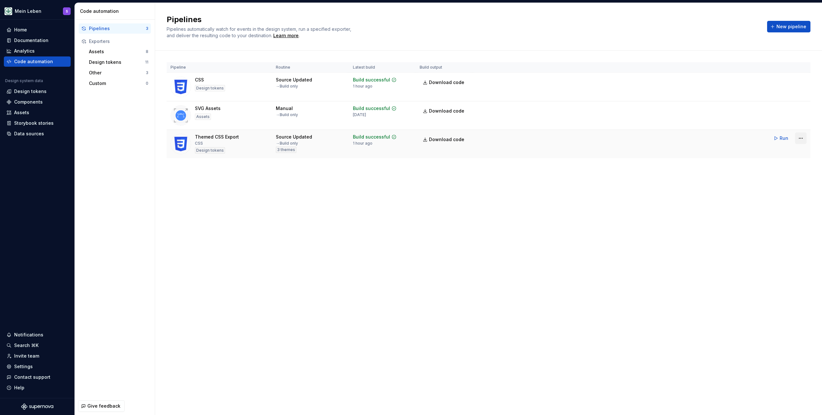
click at [805, 140] on html "Mein Leben S Home Documentation Analytics Code automation Design system data De…" at bounding box center [411, 207] width 822 height 415
click at [788, 151] on div "Edit pipeline" at bounding box center [792, 152] width 55 height 6
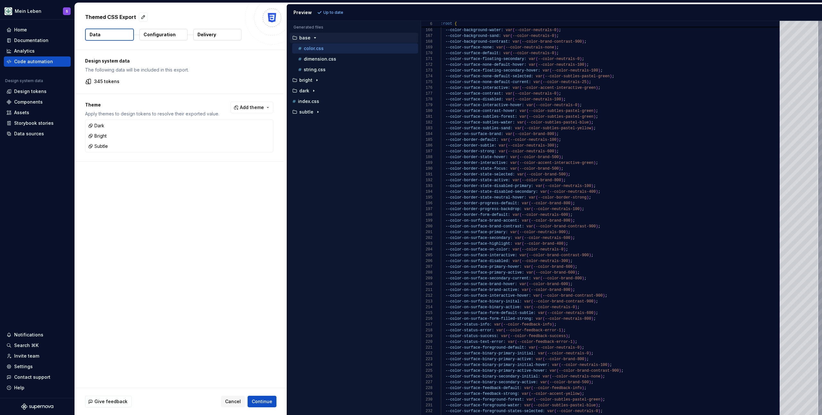
drag, startPoint x: 374, startPoint y: 176, endPoint x: 409, endPoint y: 170, distance: 35.3
click at [375, 176] on div "Accessibility guide for tree . Navigate the tree with the arrow keys. Common tr…" at bounding box center [354, 223] width 134 height 384
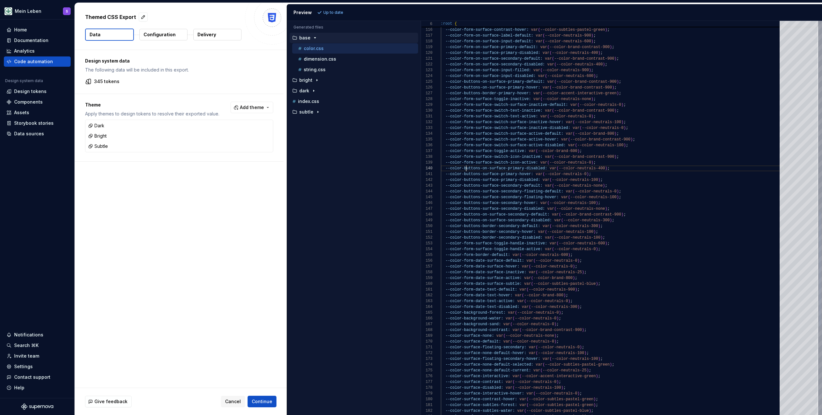
scroll to position [40, 63]
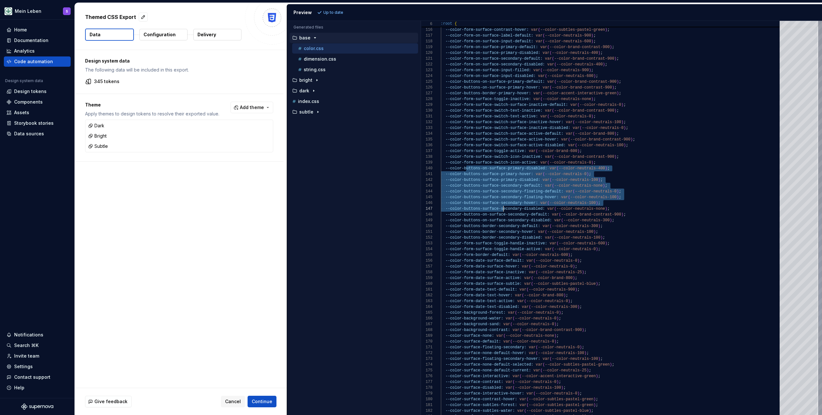
drag, startPoint x: 466, startPoint y: 169, endPoint x: 503, endPoint y: 207, distance: 53.8
click at [503, 207] on div "--color-background-sand: var ( --color-neutrals-0 ) ; --color-background-contra…" at bounding box center [612, 41] width 343 height 1358
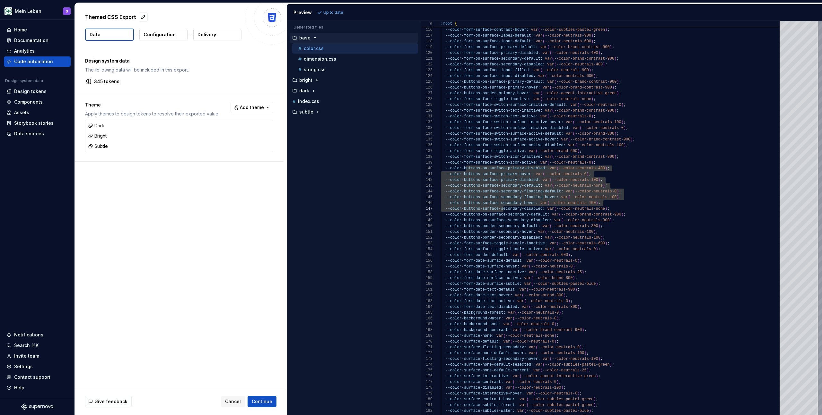
click at [347, 182] on div "Accessibility guide for tree . Navigate the tree with the arrow keys. Common tr…" at bounding box center [354, 223] width 134 height 384
click at [350, 185] on div "Accessibility guide for tree . Navigate the tree with the arrow keys. Common tr…" at bounding box center [354, 223] width 134 height 384
click at [359, 176] on div "Accessibility guide for tree . Navigate the tree with the arrow keys. Common tr…" at bounding box center [354, 223] width 134 height 384
click at [487, 177] on div "--color-background-sand: var ( --color-neutrals-0 ) ; --color-background-contra…" at bounding box center [612, 41] width 343 height 1358
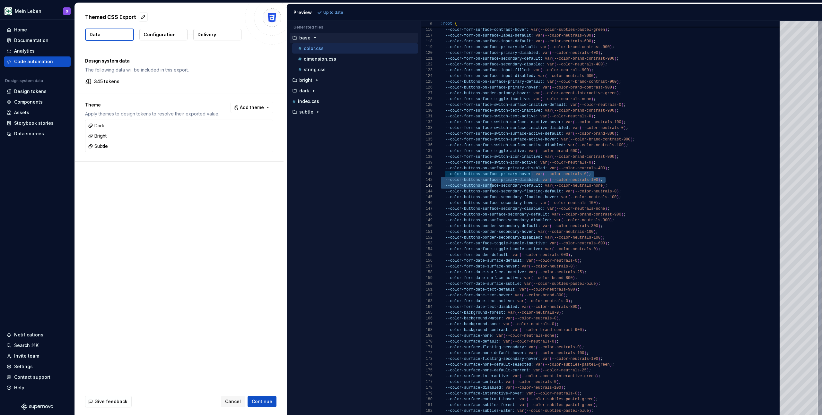
type textarea "**********"
drag, startPoint x: 471, startPoint y: 179, endPoint x: 538, endPoint y: 198, distance: 69.2
click at [538, 198] on div "--color-background-sand: var ( --color-neutrals-0 ) ; --color-background-contra…" at bounding box center [612, 41] width 343 height 1358
click at [332, 168] on div "Accessibility guide for tree . Navigate the tree with the arrow keys. Common tr…" at bounding box center [354, 223] width 134 height 384
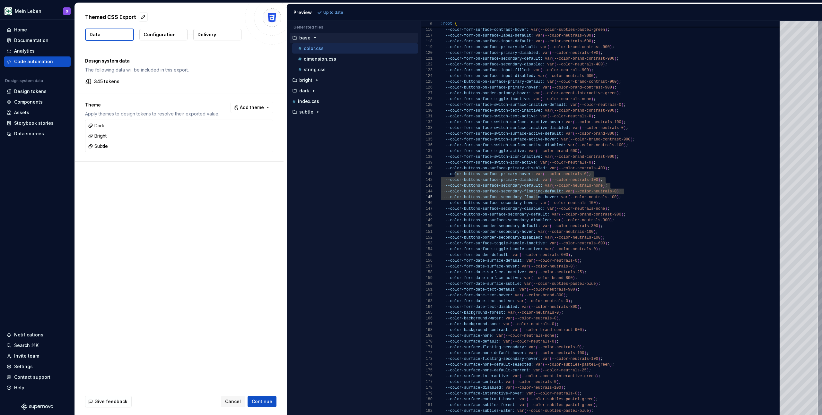
click at [396, 187] on div "Accessibility guide for tree . Navigate the tree with the arrow keys. Common tr…" at bounding box center [354, 223] width 134 height 384
click at [394, 186] on div "Accessibility guide for tree . Navigate the tree with the arrow keys. Common tr…" at bounding box center [354, 223] width 134 height 384
click at [381, 185] on div "Accessibility guide for tree . Navigate the tree with the arrow keys. Common tr…" at bounding box center [354, 223] width 134 height 384
click at [383, 185] on div "Accessibility guide for tree . Navigate the tree with the arrow keys. Common tr…" at bounding box center [354, 223] width 134 height 384
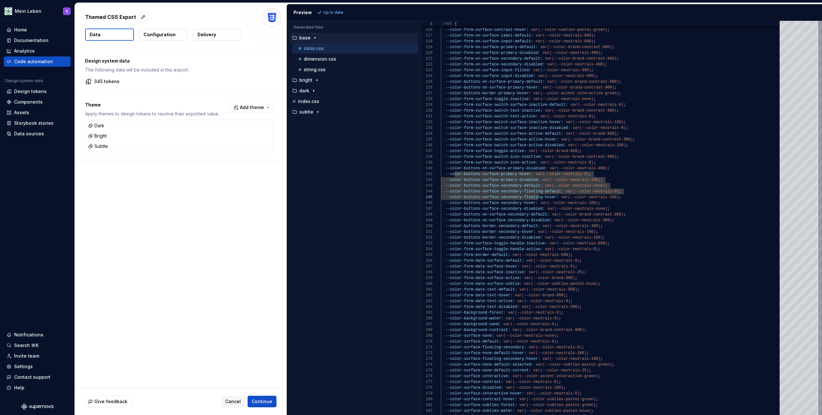
click at [383, 185] on div "Accessibility guide for tree . Navigate the tree with the arrow keys. Common tr…" at bounding box center [354, 223] width 134 height 384
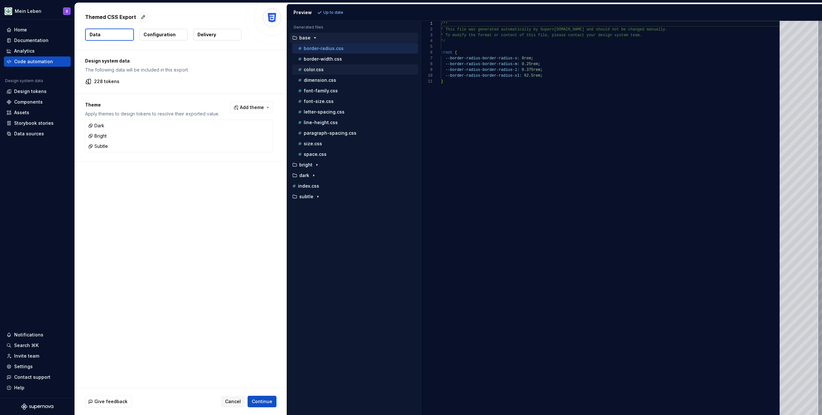
click at [326, 68] on div "color.css" at bounding box center [357, 69] width 121 height 6
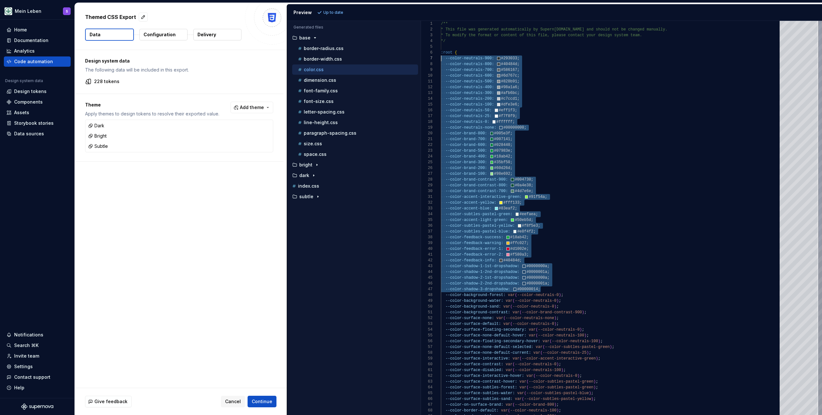
scroll to position [35, 0]
drag, startPoint x: 542, startPoint y: 289, endPoint x: 437, endPoint y: 58, distance: 253.7
click at [441, 58] on div "--color-background-sand: var ( --color-neutrals-0 ) ; --color-background-contra…" at bounding box center [612, 362] width 343 height 682
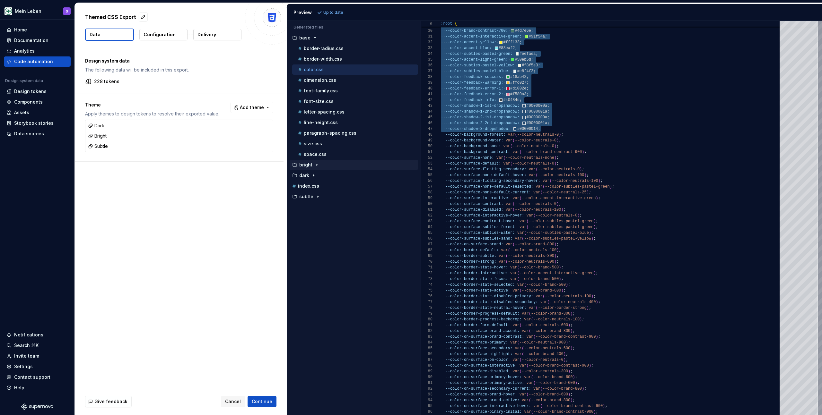
click at [313, 163] on div "button" at bounding box center [317, 164] width 8 height 5
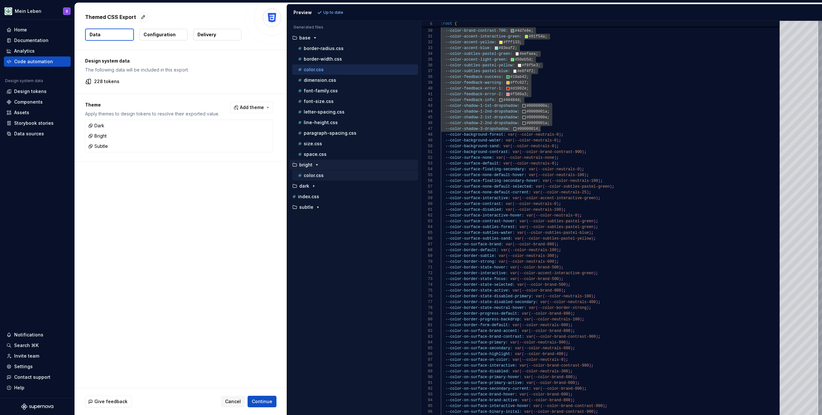
click at [318, 174] on p "color.css" at bounding box center [314, 175] width 20 height 5
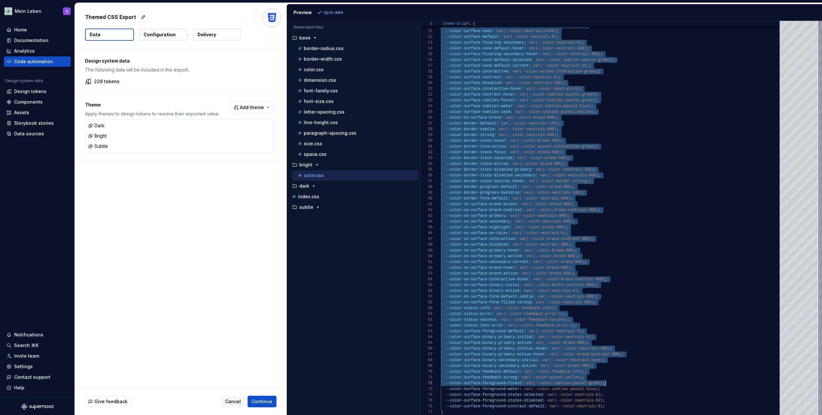
scroll to position [35, 165]
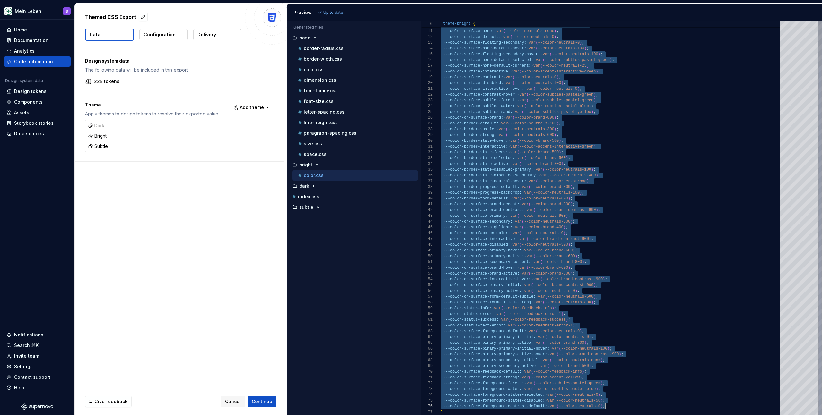
drag, startPoint x: 443, startPoint y: 58, endPoint x: 632, endPoint y: 404, distance: 393.4
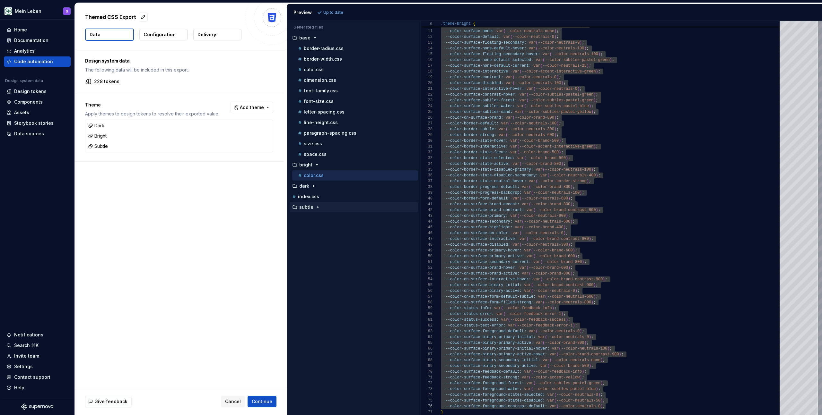
click at [316, 207] on icon "button" at bounding box center [317, 207] width 5 height 5
click at [317, 216] on p "color.css" at bounding box center [314, 217] width 20 height 5
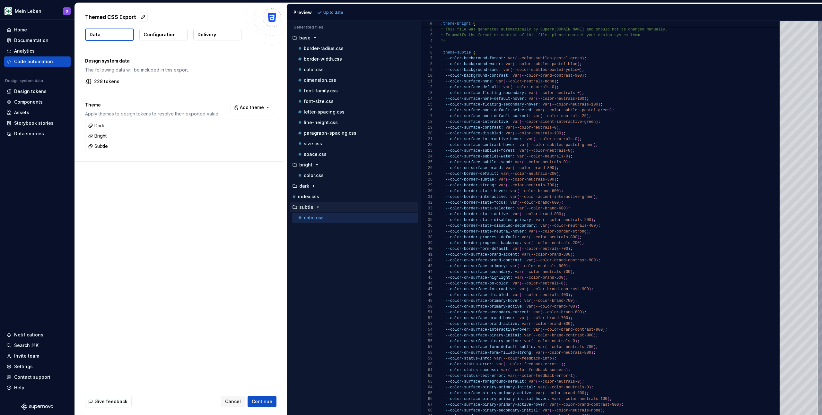
click at [317, 216] on p "color.css" at bounding box center [314, 217] width 20 height 5
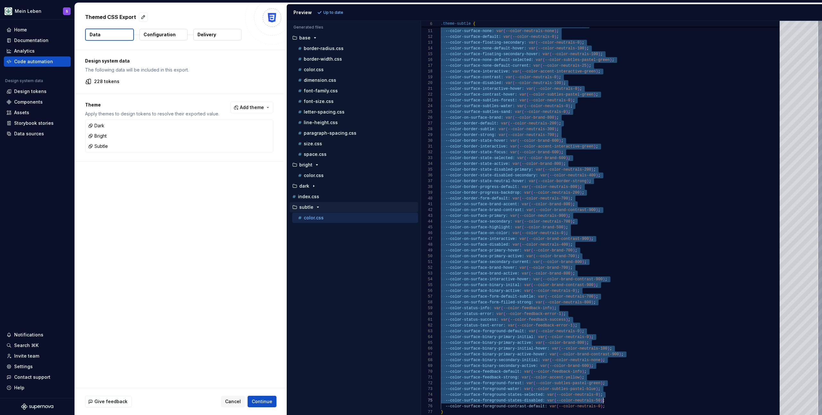
scroll to position [35, 165]
drag, startPoint x: 446, startPoint y: 58, endPoint x: 608, endPoint y: 406, distance: 384.2
click at [311, 196] on p "index.css" at bounding box center [308, 196] width 21 height 5
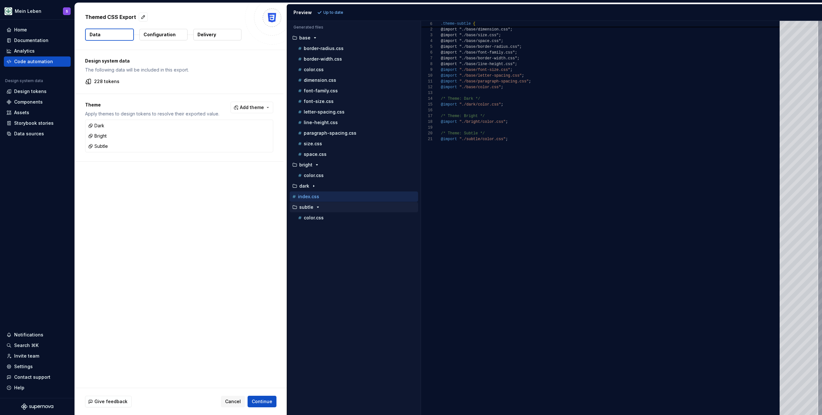
scroll to position [0, 0]
drag, startPoint x: 305, startPoint y: 188, endPoint x: 314, endPoint y: 189, distance: 9.4
click at [305, 188] on p "dark" at bounding box center [304, 186] width 10 height 5
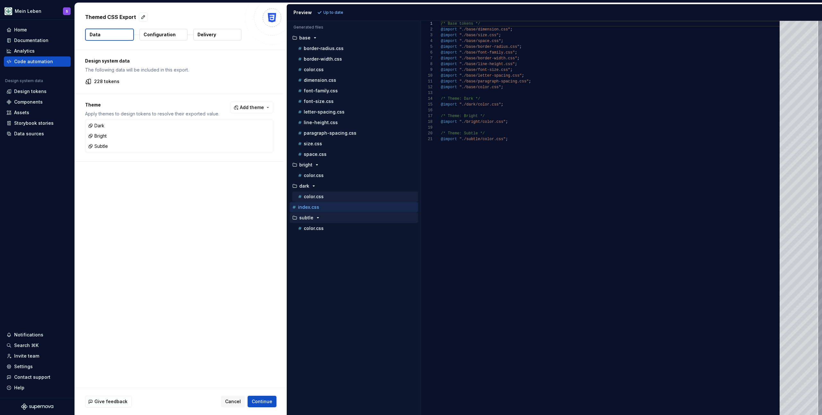
click at [318, 194] on div "color.css" at bounding box center [357, 197] width 121 height 6
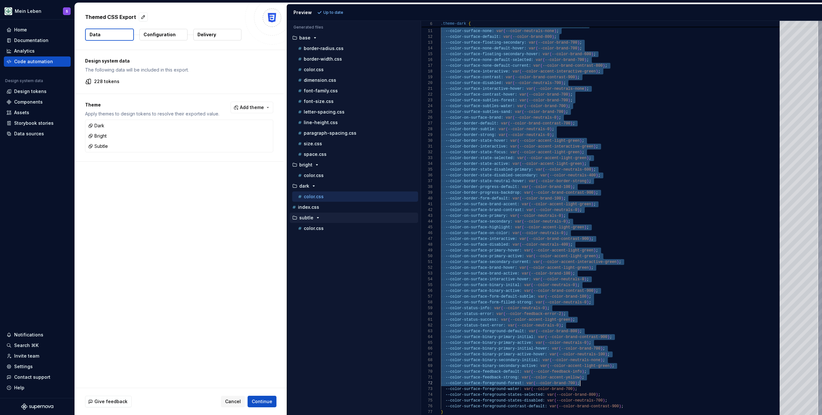
scroll to position [35, 183]
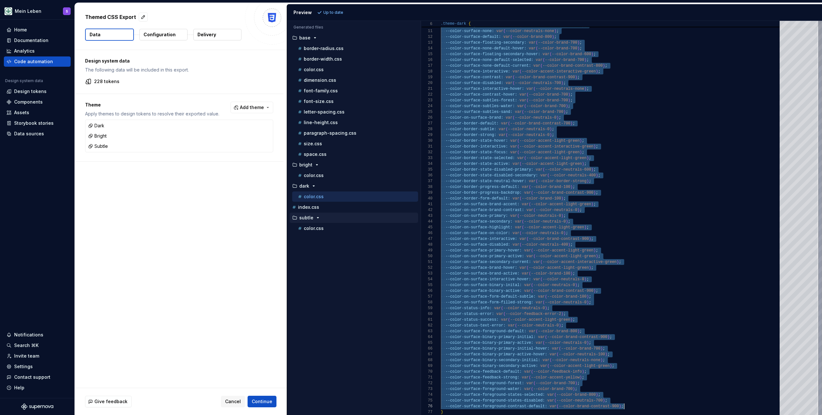
drag, startPoint x: 447, startPoint y: 59, endPoint x: 671, endPoint y: 406, distance: 413.5
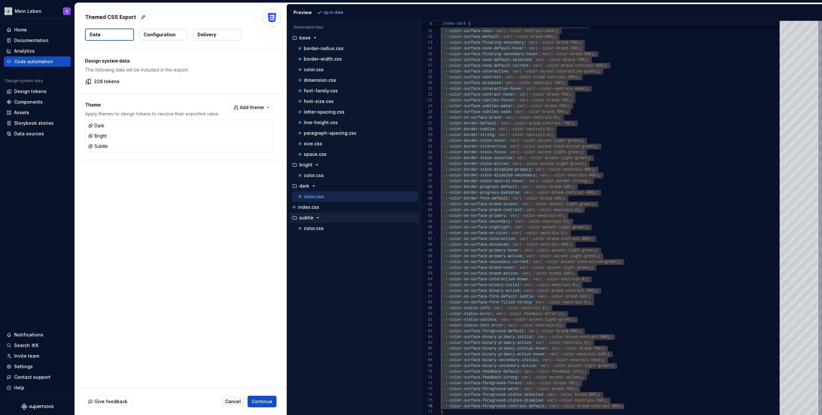
drag, startPoint x: 366, startPoint y: 260, endPoint x: 365, endPoint y: 256, distance: 4.5
click at [366, 260] on div "Accessibility guide for tree . Navigate the tree with the arrow keys. Common tr…" at bounding box center [354, 223] width 134 height 384
click at [346, 80] on div "dimension.css" at bounding box center [357, 80] width 121 height 6
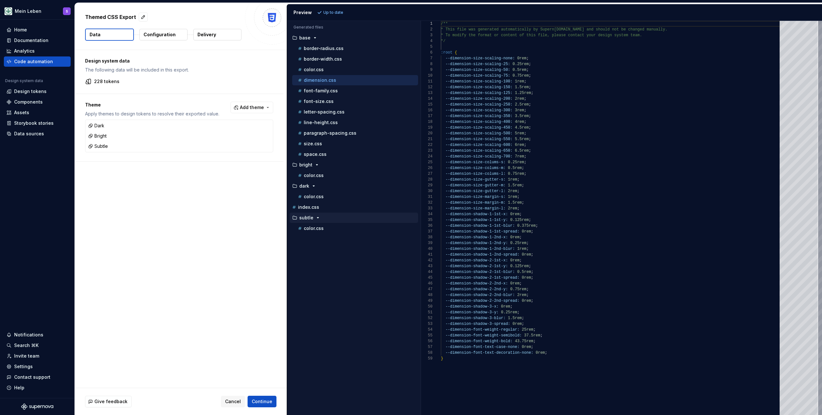
scroll to position [29, 86]
click at [605, 110] on div "/** * This file was generated automatically by Supern [DOMAIN_NAME] and should …" at bounding box center [612, 218] width 343 height 395
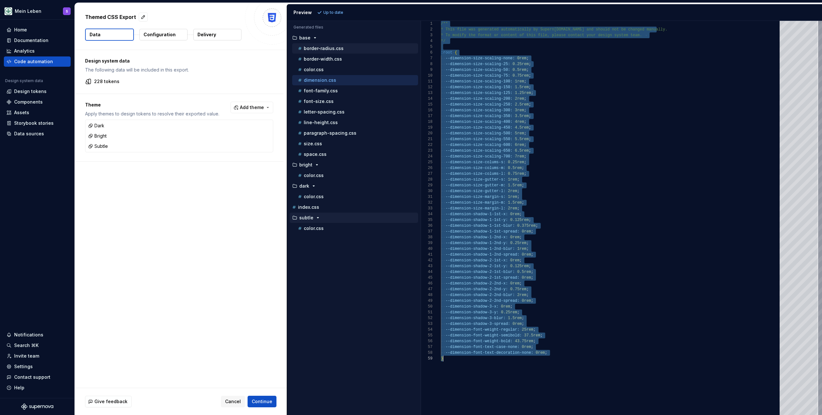
click at [336, 48] on p "border-radius.css" at bounding box center [324, 48] width 40 height 5
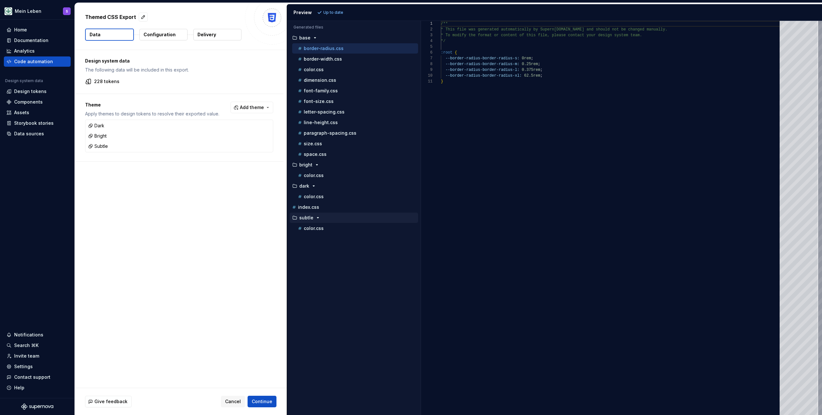
type textarea "*"
click at [557, 138] on div "/** * This file was generated automatically by Supern [DOMAIN_NAME] and should …" at bounding box center [612, 218] width 343 height 395
click at [231, 402] on span "Cancel" at bounding box center [233, 402] width 16 height 6
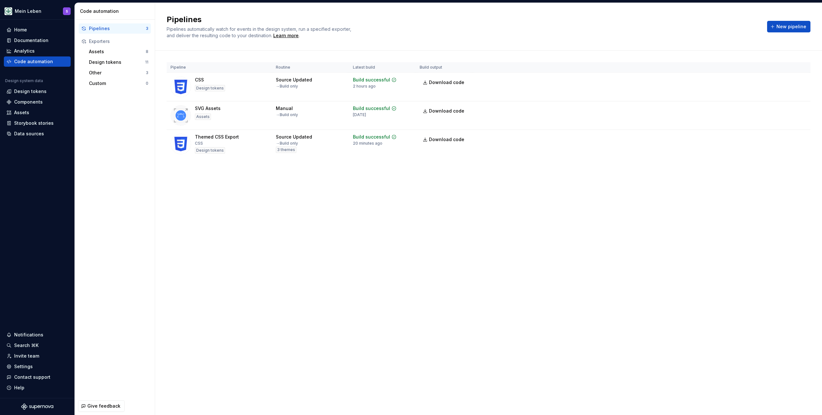
click at [396, 232] on div "Pipelines Pipelines automatically watch for events in the design system, run a …" at bounding box center [488, 209] width 667 height 413
click at [446, 141] on span "Download code" at bounding box center [446, 139] width 35 height 6
click at [323, 235] on div "Pipelines Pipelines automatically watch for events in the design system, run a …" at bounding box center [488, 209] width 667 height 413
click at [99, 133] on div "Pipelines 3 Exporters Assets 8 Design tokens 11 Other 3 Custom 0" at bounding box center [115, 209] width 80 height 378
click at [565, 17] on h2 "Pipelines" at bounding box center [463, 19] width 593 height 10
